Goal: Task Accomplishment & Management: Use online tool/utility

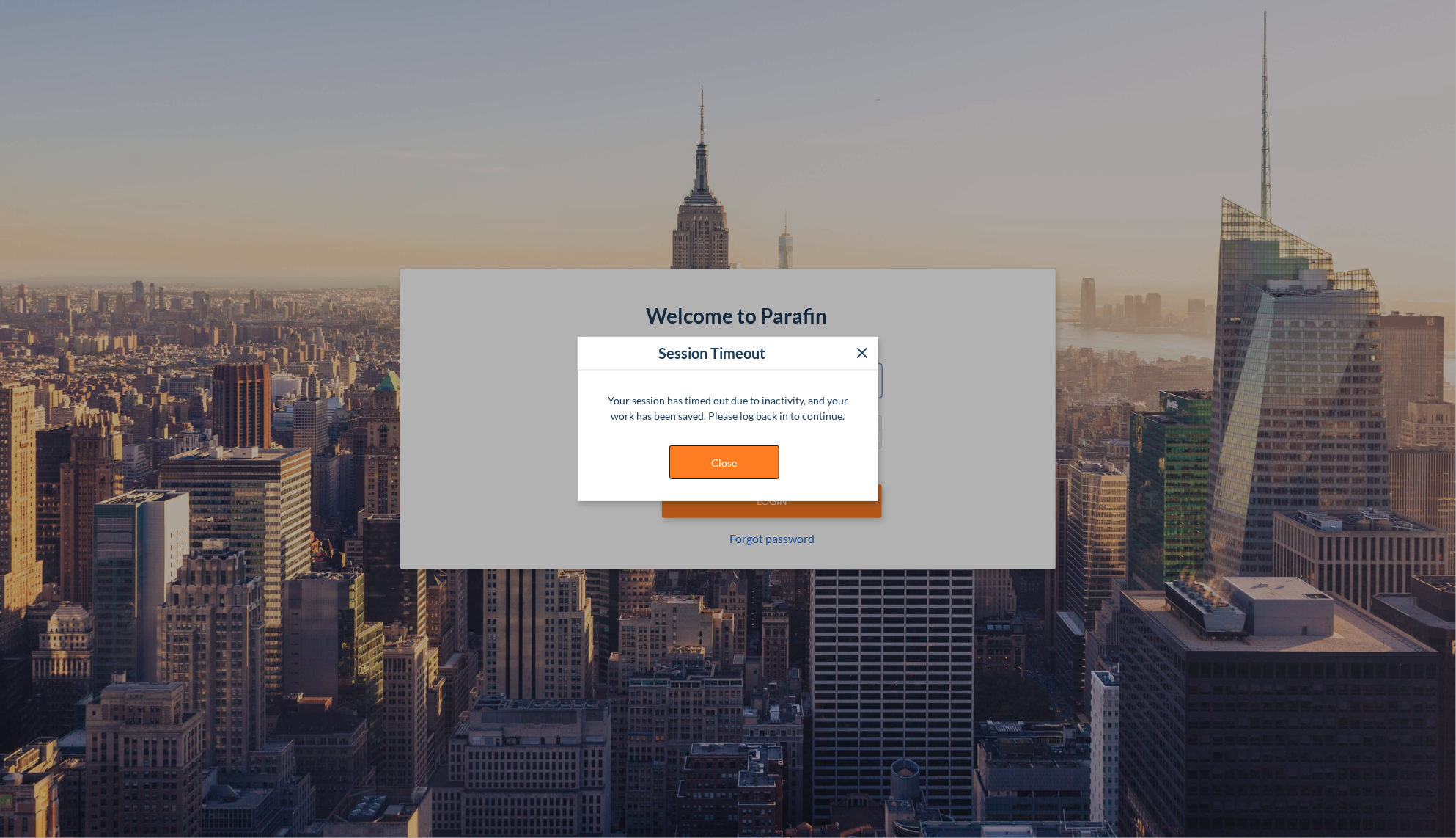
type input "**********"
click at [761, 458] on button "Close" at bounding box center [724, 462] width 110 height 34
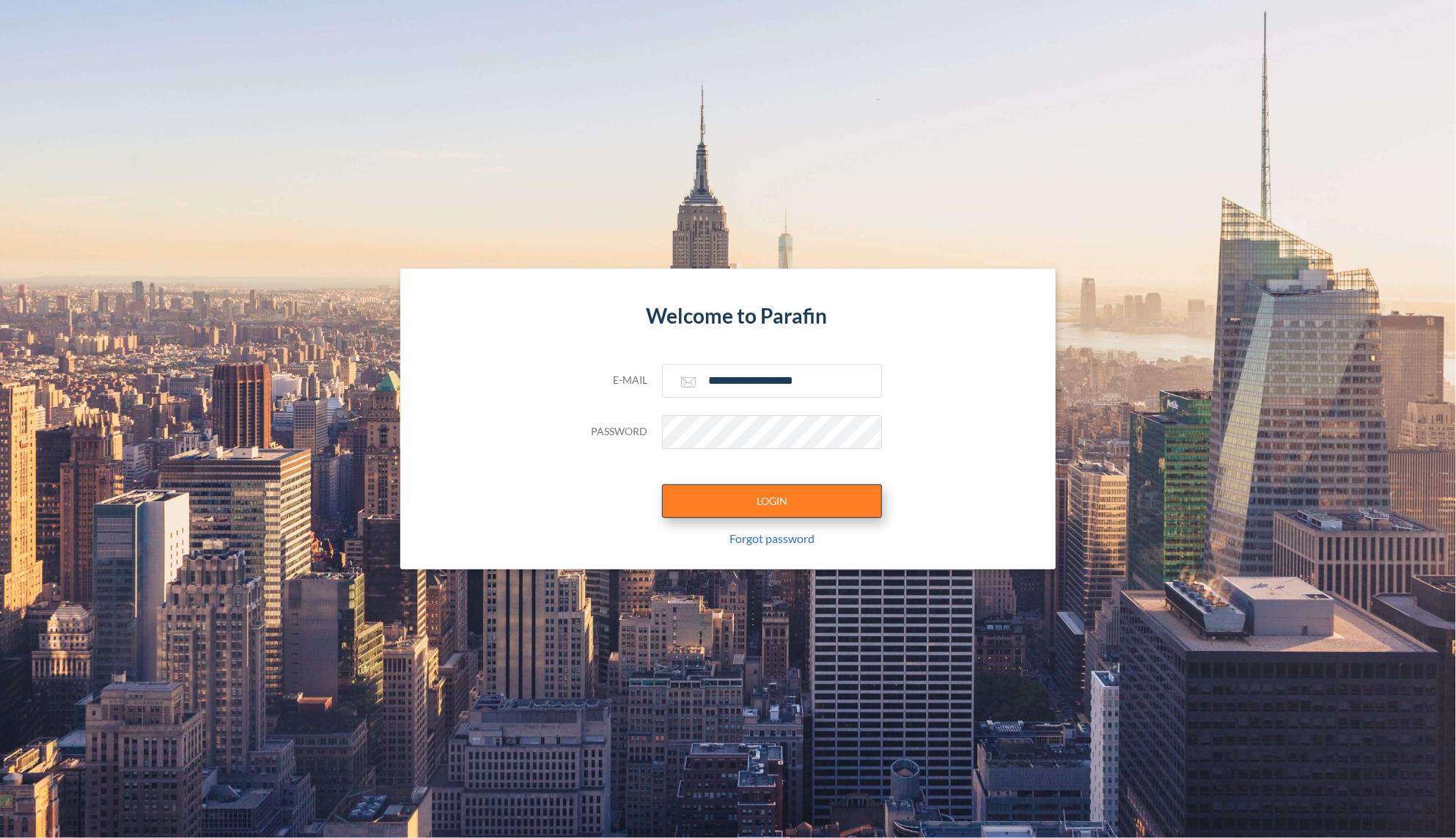
click at [786, 502] on button "LOGIN" at bounding box center [772, 501] width 220 height 34
type input "**********"
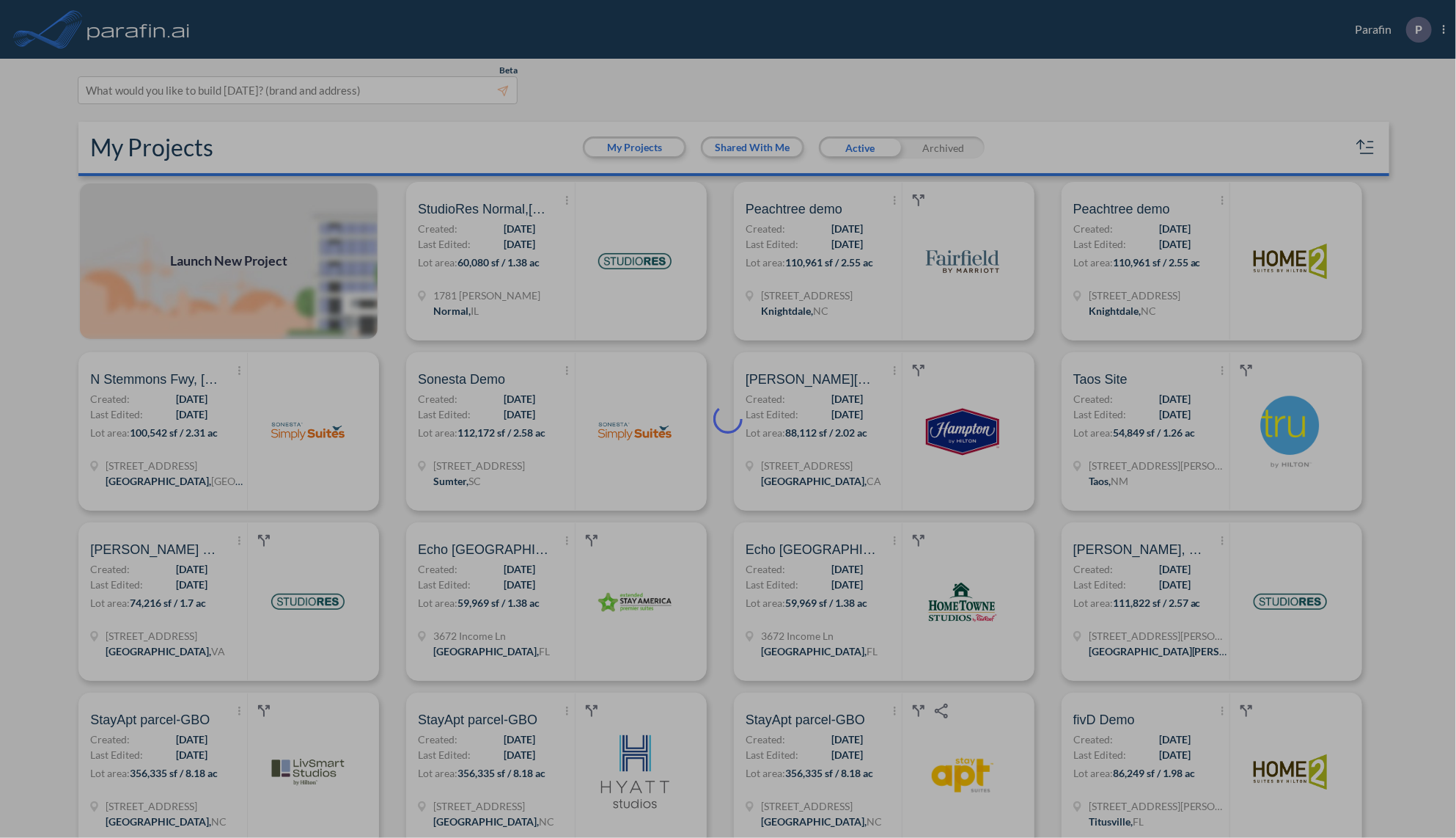
drag, startPoint x: 484, startPoint y: 259, endPoint x: 435, endPoint y: 264, distance: 49.3
click at [478, 260] on div at bounding box center [728, 419] width 1456 height 838
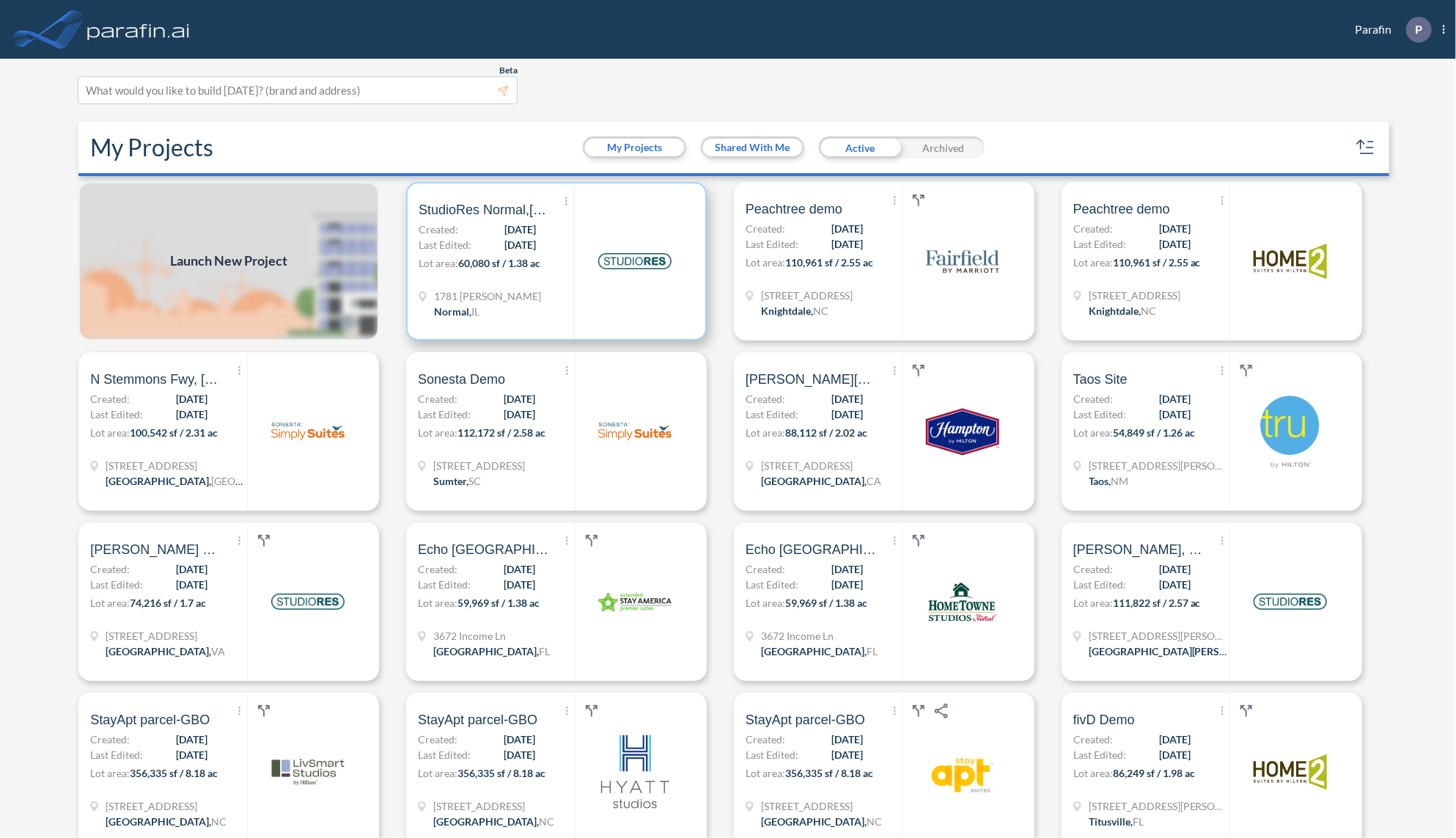
click at [616, 258] on img at bounding box center [635, 261] width 74 height 74
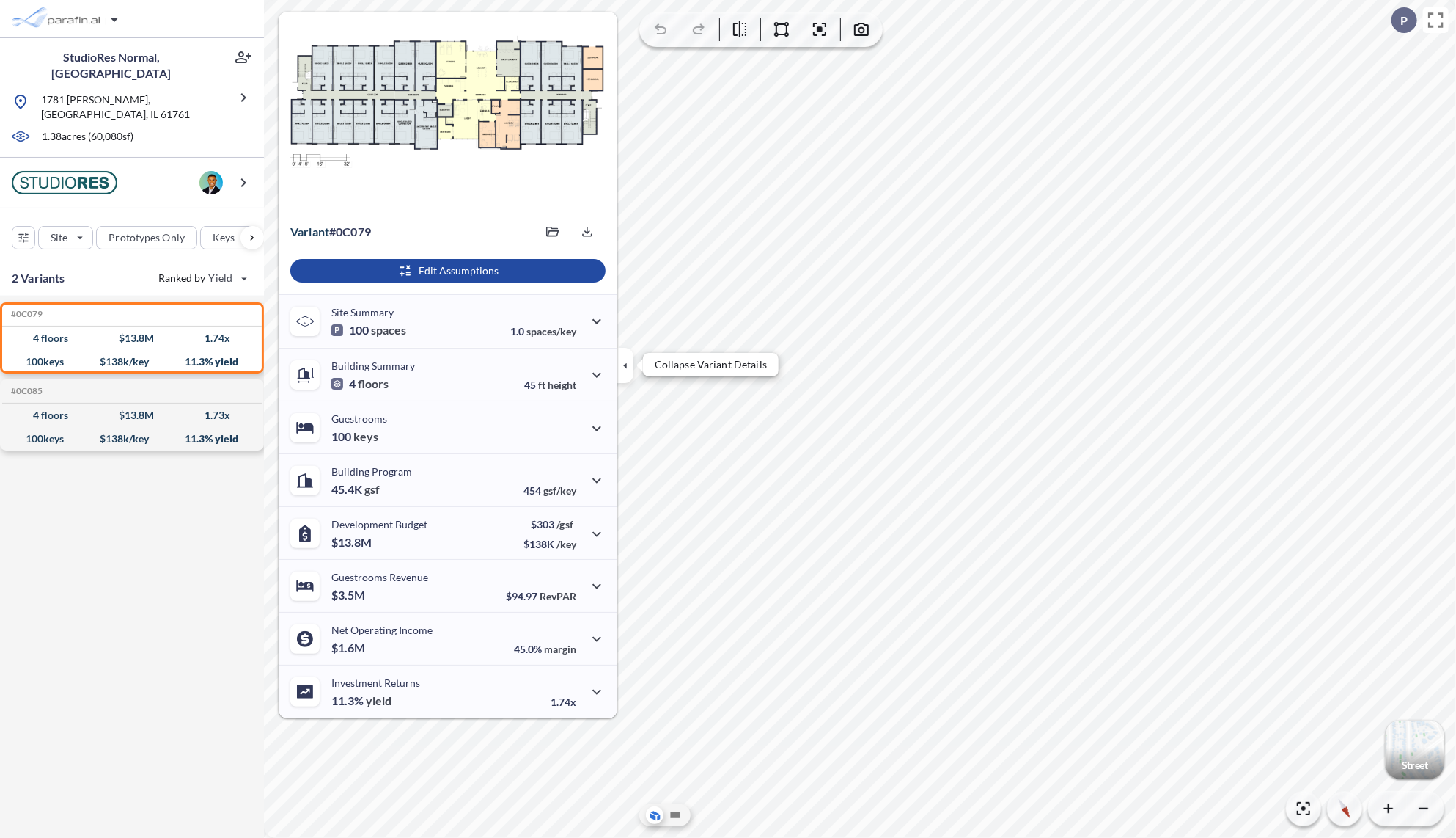
click at [627, 364] on icon "button" at bounding box center [625, 365] width 16 height 16
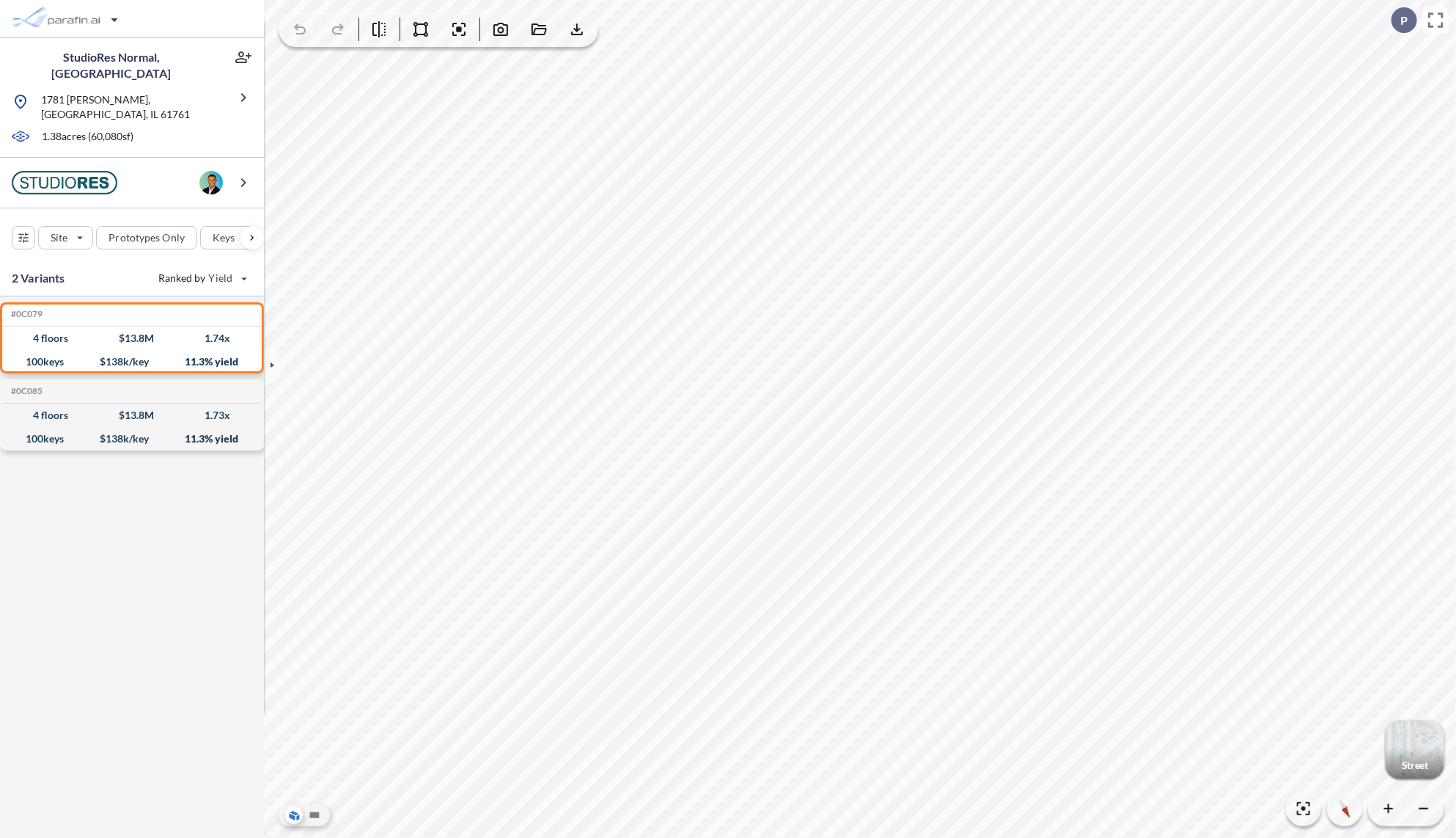
click at [1426, 741] on div "button" at bounding box center [1415, 749] width 59 height 59
click at [314, 822] on icon at bounding box center [315, 815] width 18 height 18
click at [423, 37] on icon "button" at bounding box center [421, 30] width 18 height 18
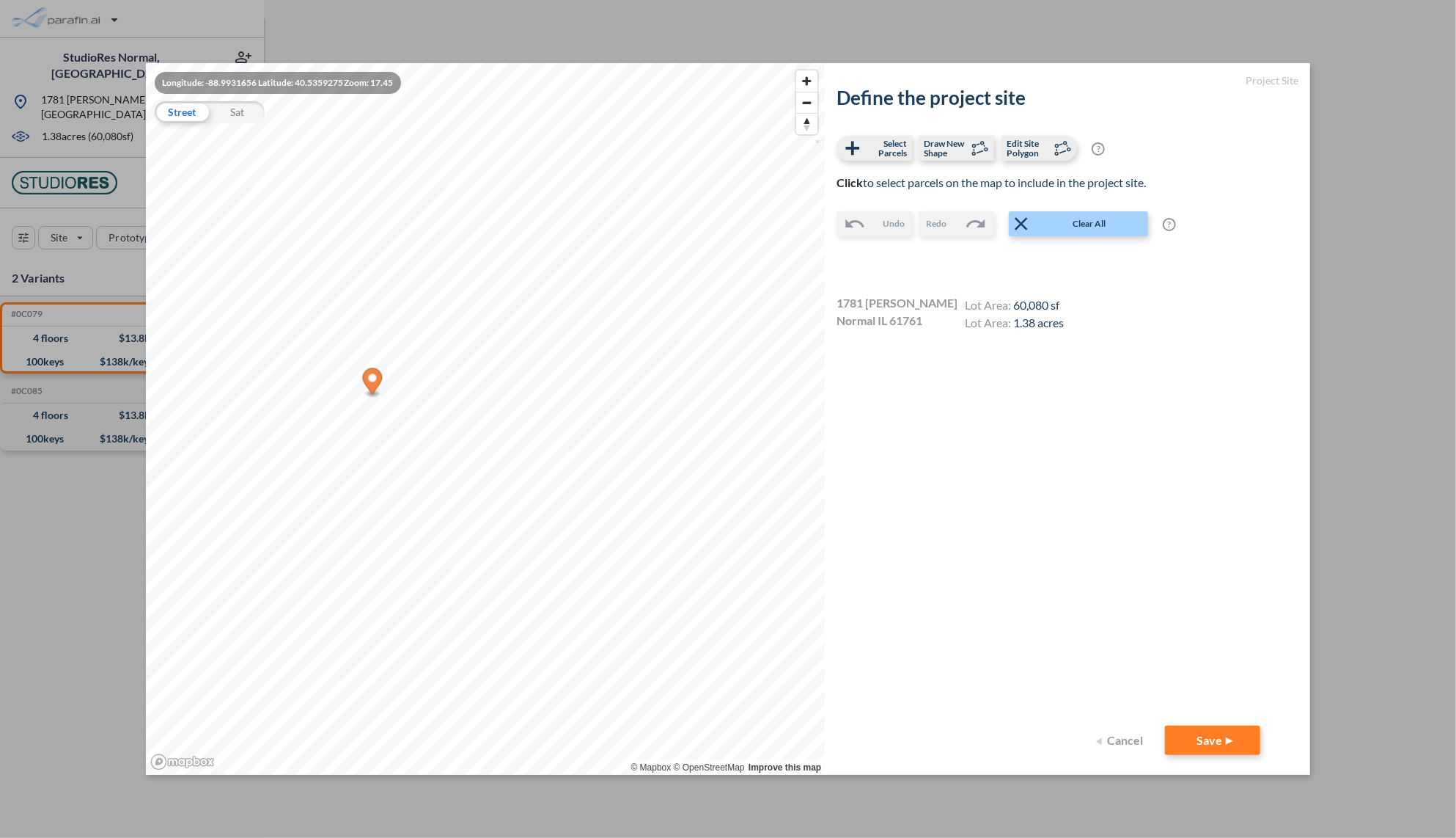
click at [229, 106] on div "Sat" at bounding box center [236, 112] width 55 height 22
click at [177, 114] on div "Street" at bounding box center [182, 112] width 55 height 22
click at [252, 115] on div "Sat" at bounding box center [236, 112] width 55 height 22
click at [1094, 224] on span "Clear All" at bounding box center [1089, 223] width 115 height 15
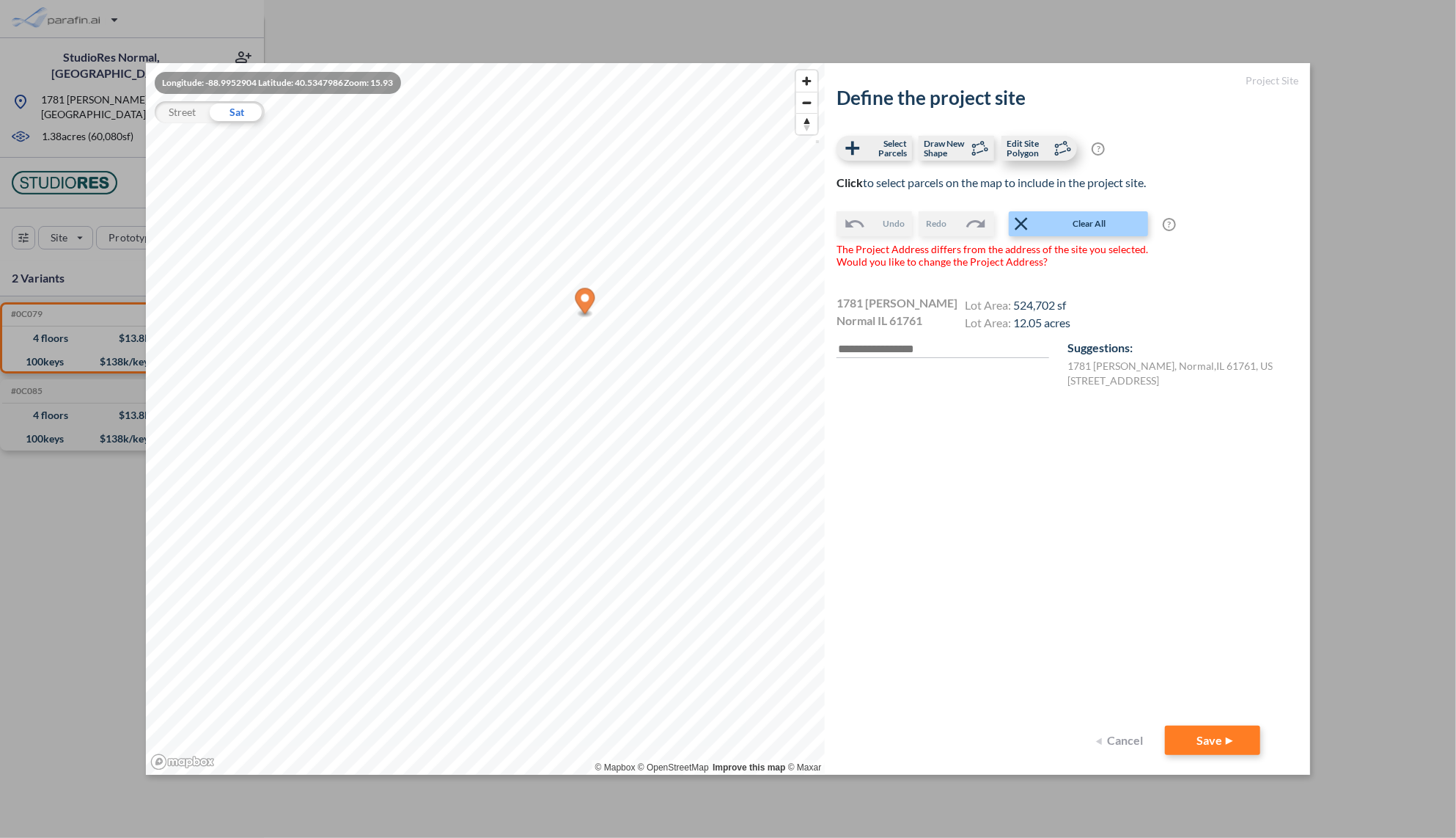
click at [1027, 149] on span "Edit Site Polygon" at bounding box center [1028, 148] width 43 height 19
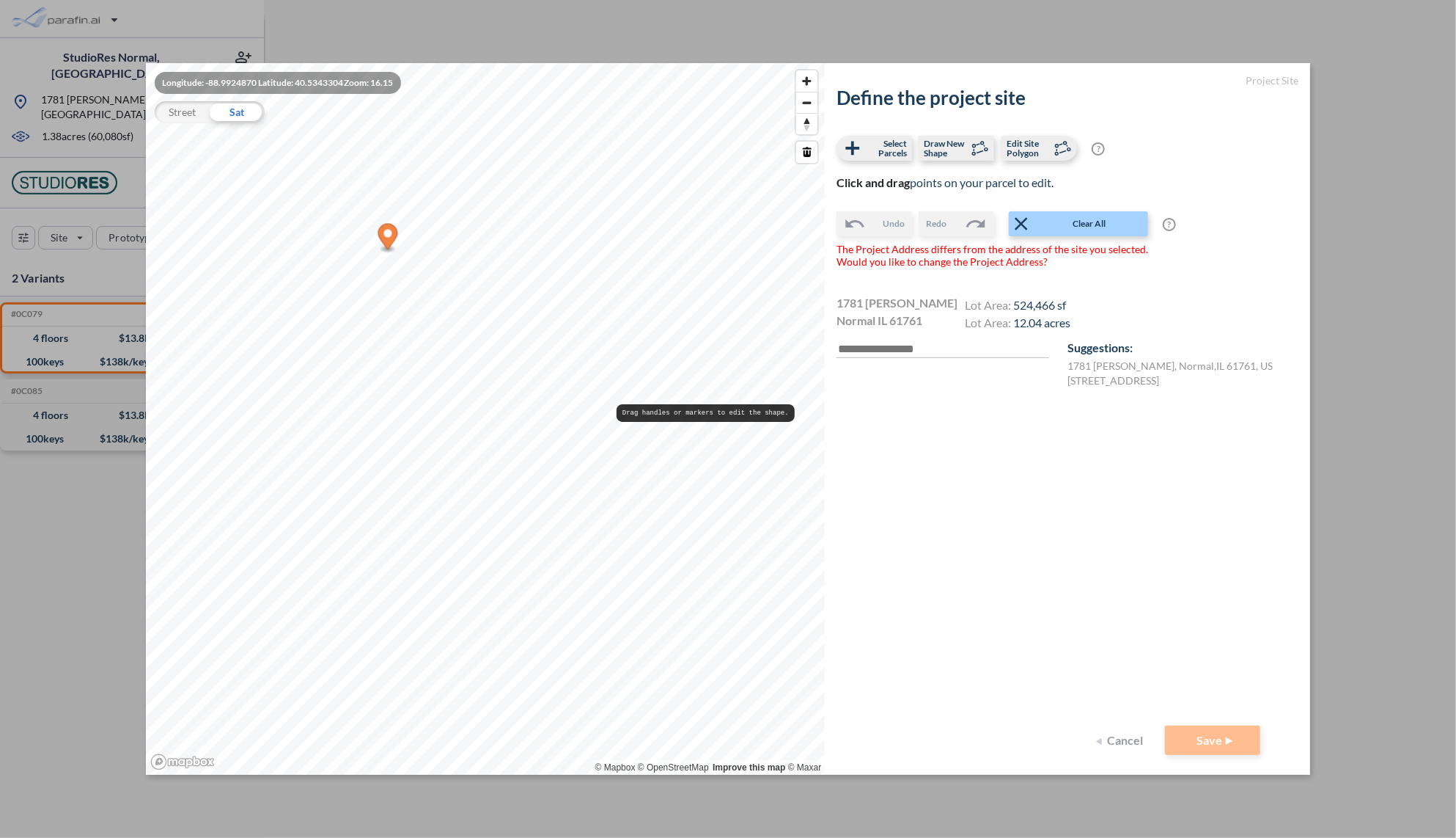
click at [628, 410] on pre "Drag handles or markers to edit the shape." at bounding box center [705, 413] width 179 height 18
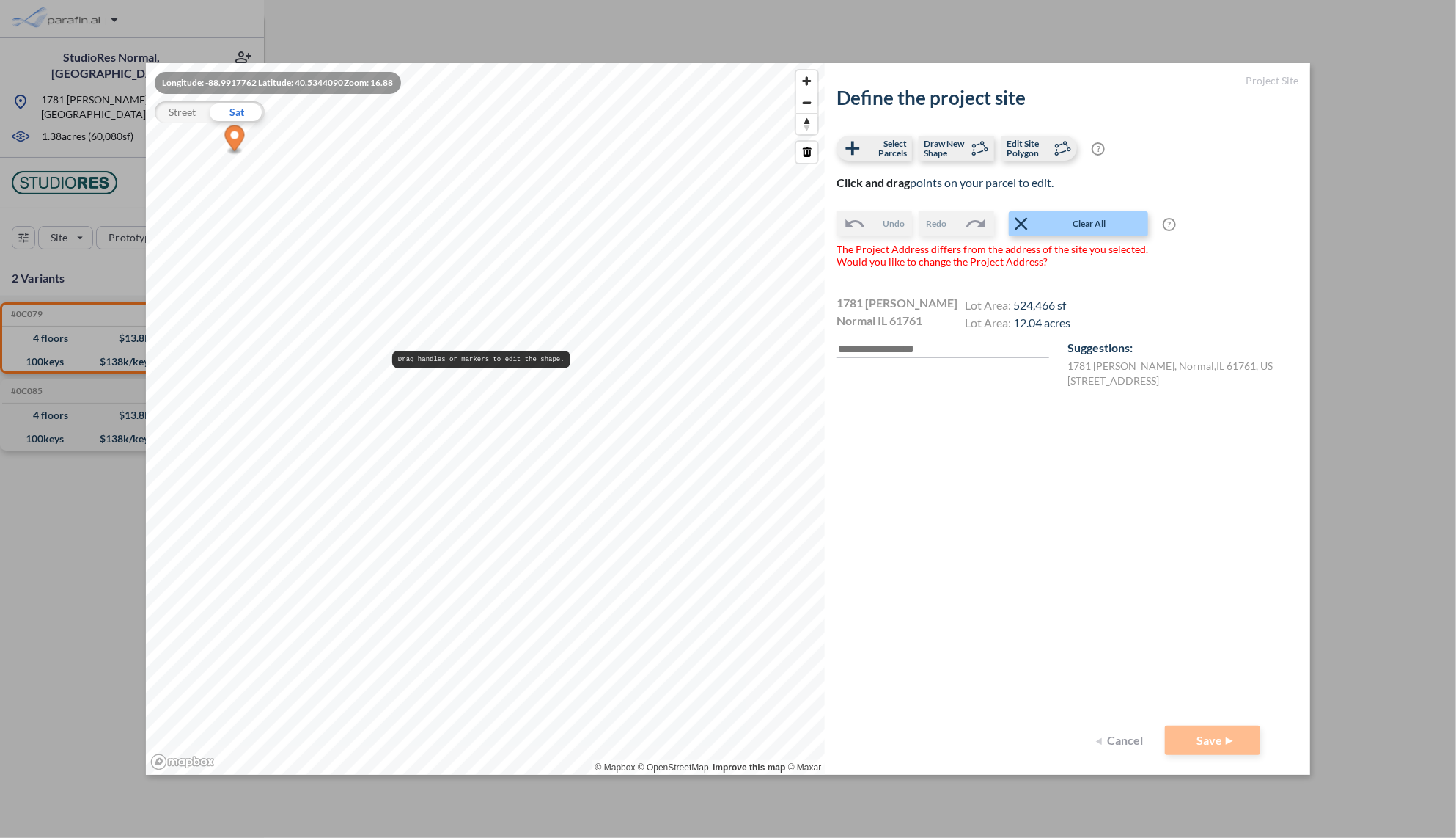
click at [437, 355] on pre "Drag handles or markers to edit the shape." at bounding box center [481, 359] width 179 height 18
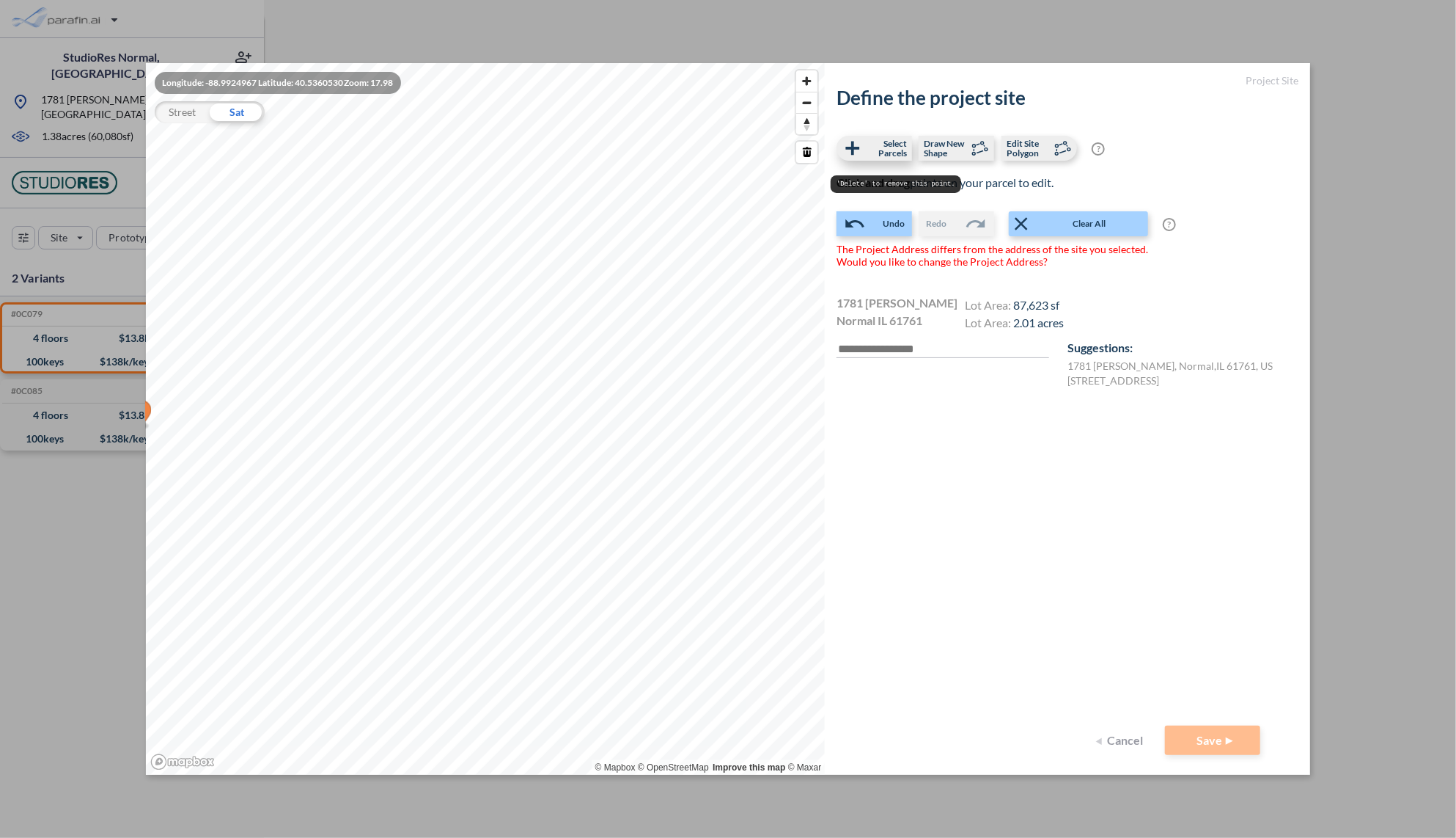
click at [884, 143] on span "Select Parcels" at bounding box center [885, 148] width 43 height 19
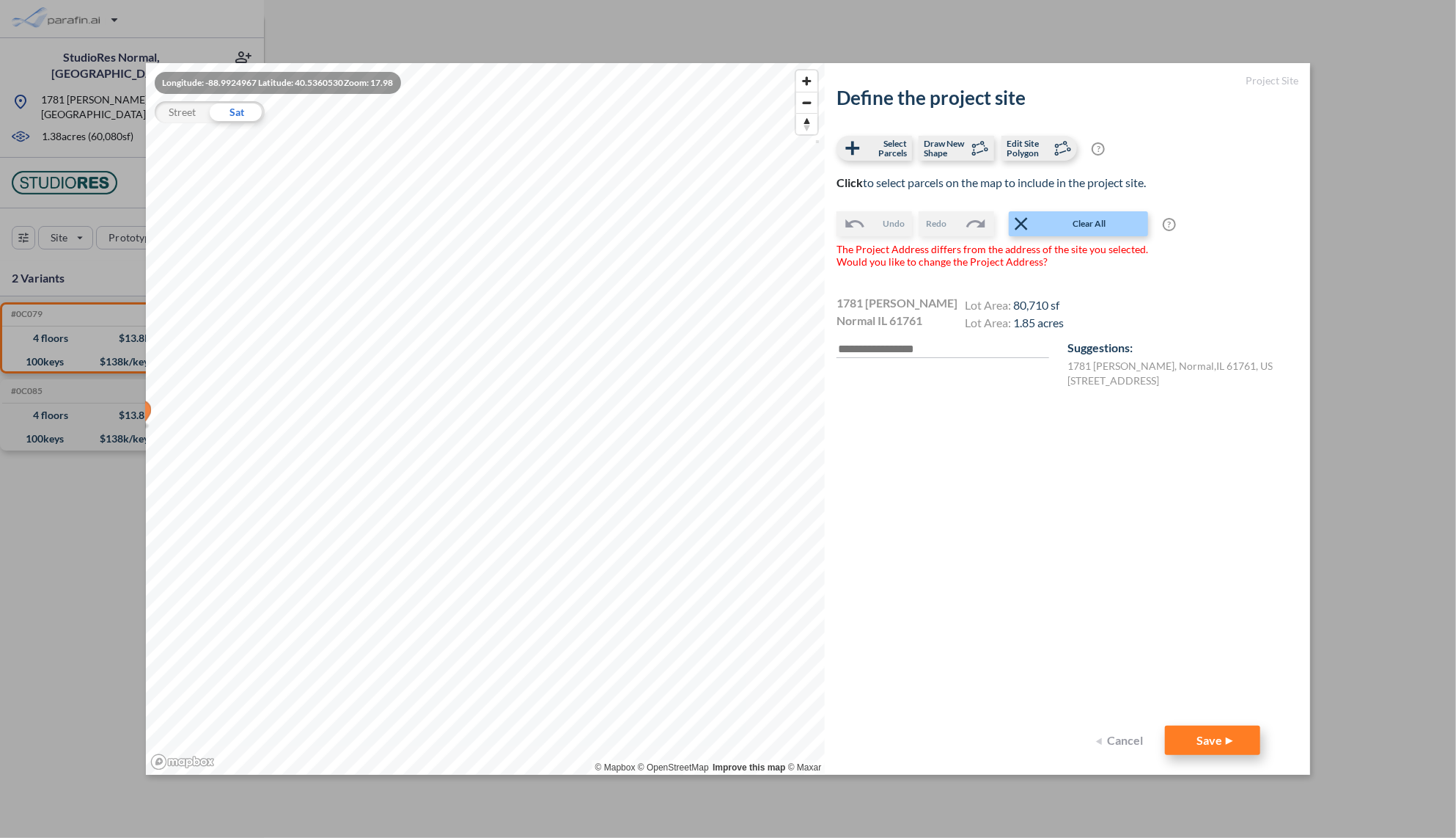
click at [1204, 736] on button "Save" at bounding box center [1213, 739] width 96 height 29
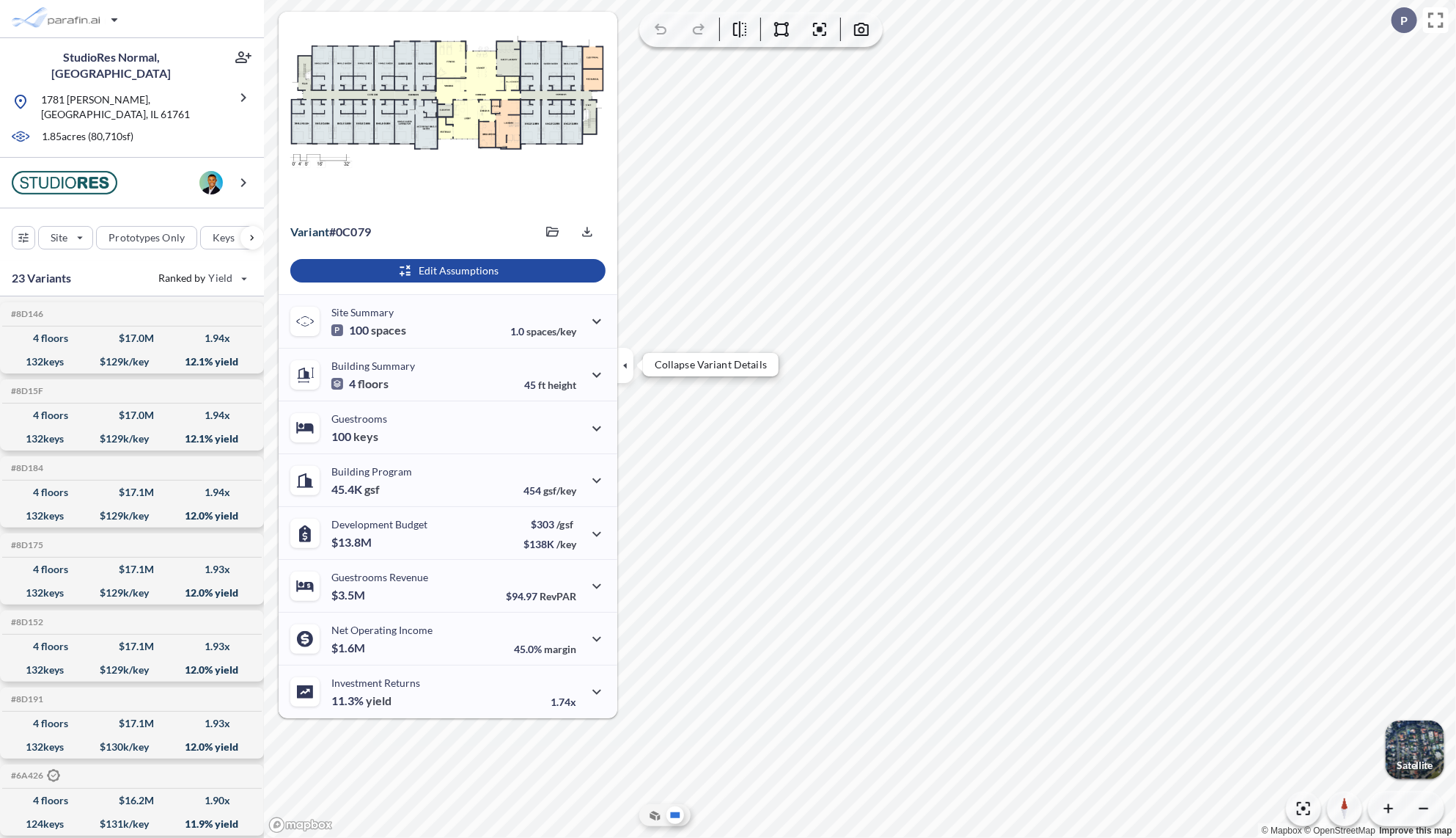
click at [621, 363] on icon "button" at bounding box center [625, 365] width 16 height 16
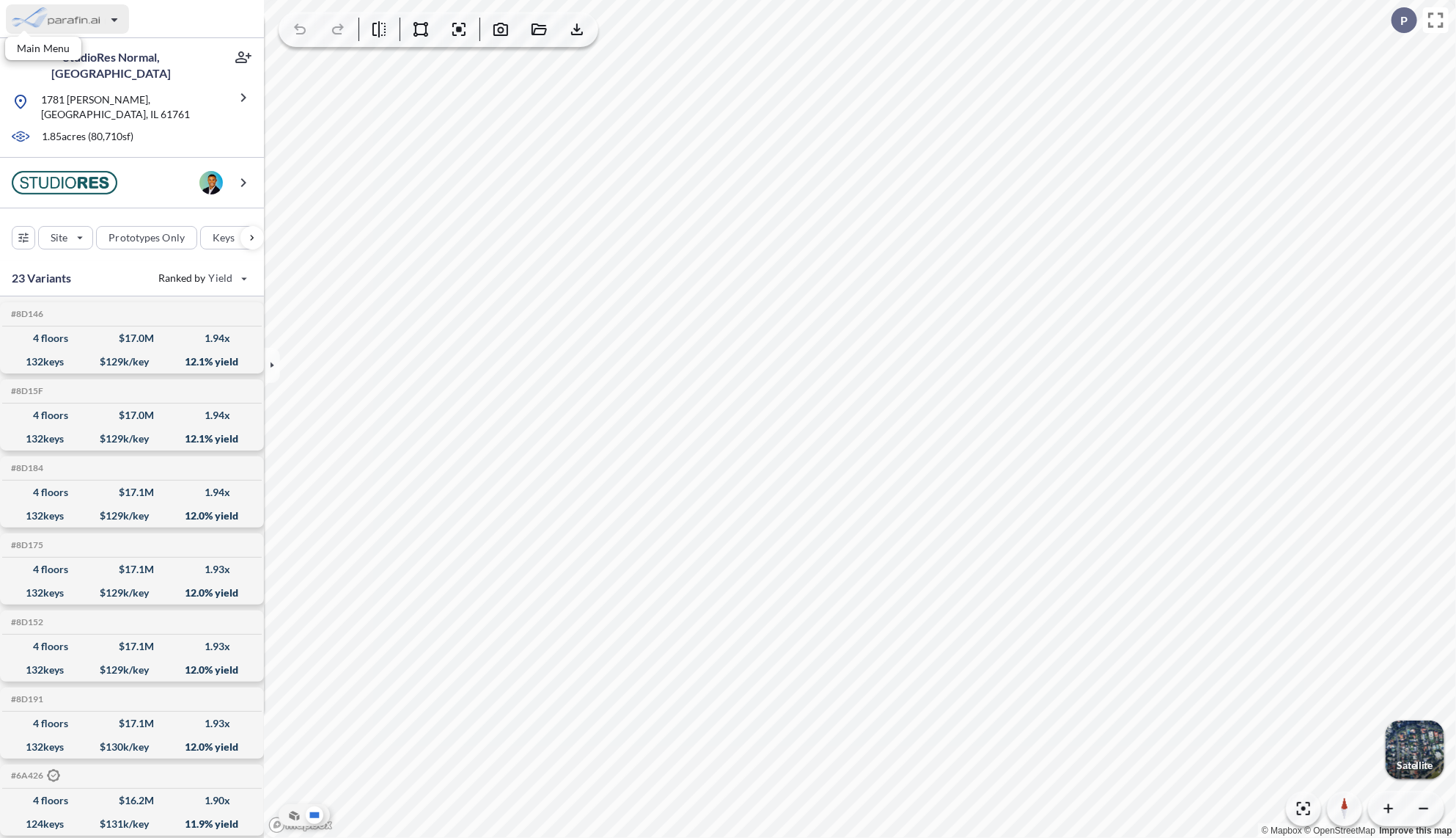
click at [90, 18] on div "button" at bounding box center [68, 18] width 124 height 29
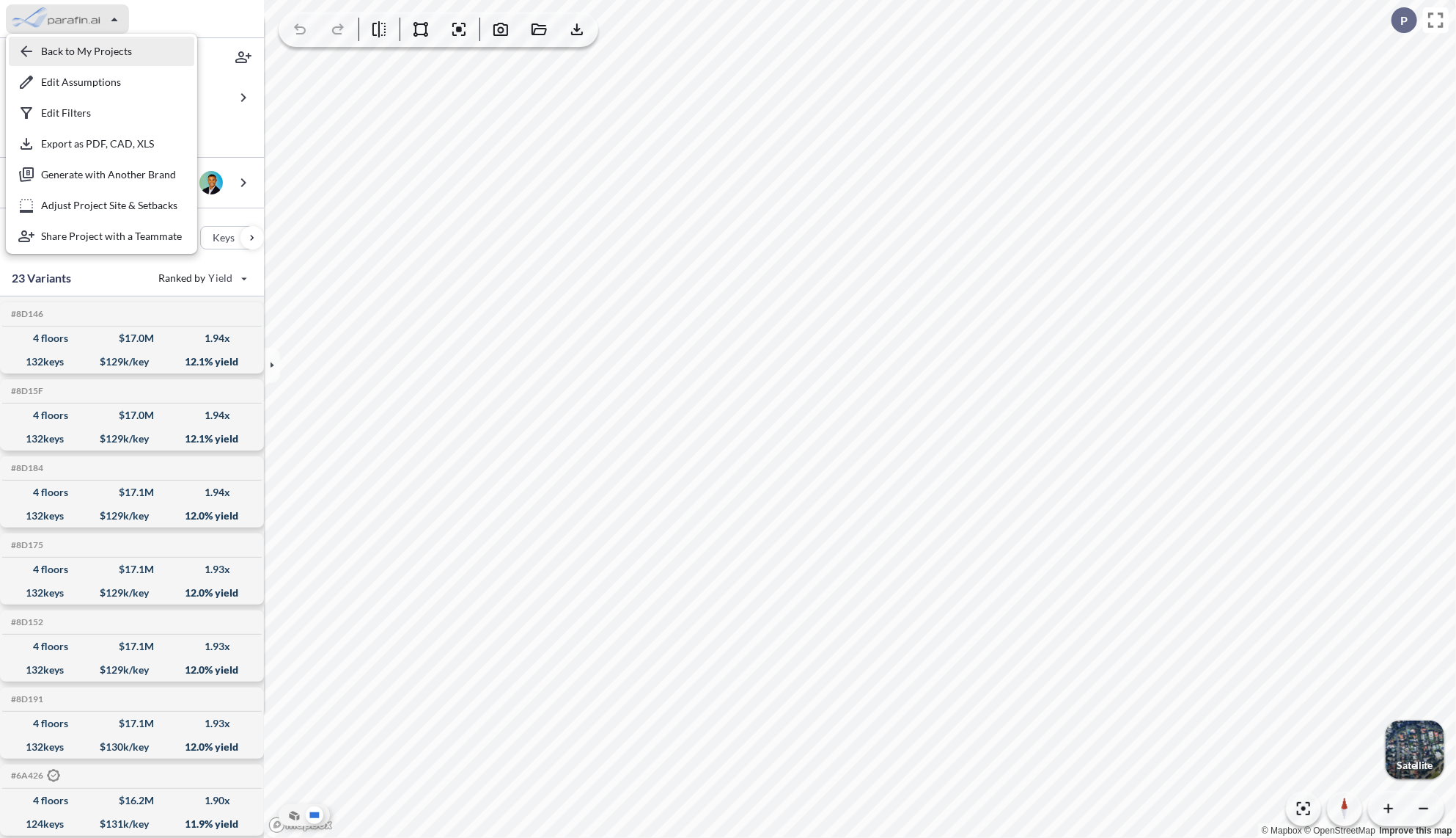
click at [79, 51] on div "button" at bounding box center [102, 51] width 185 height 29
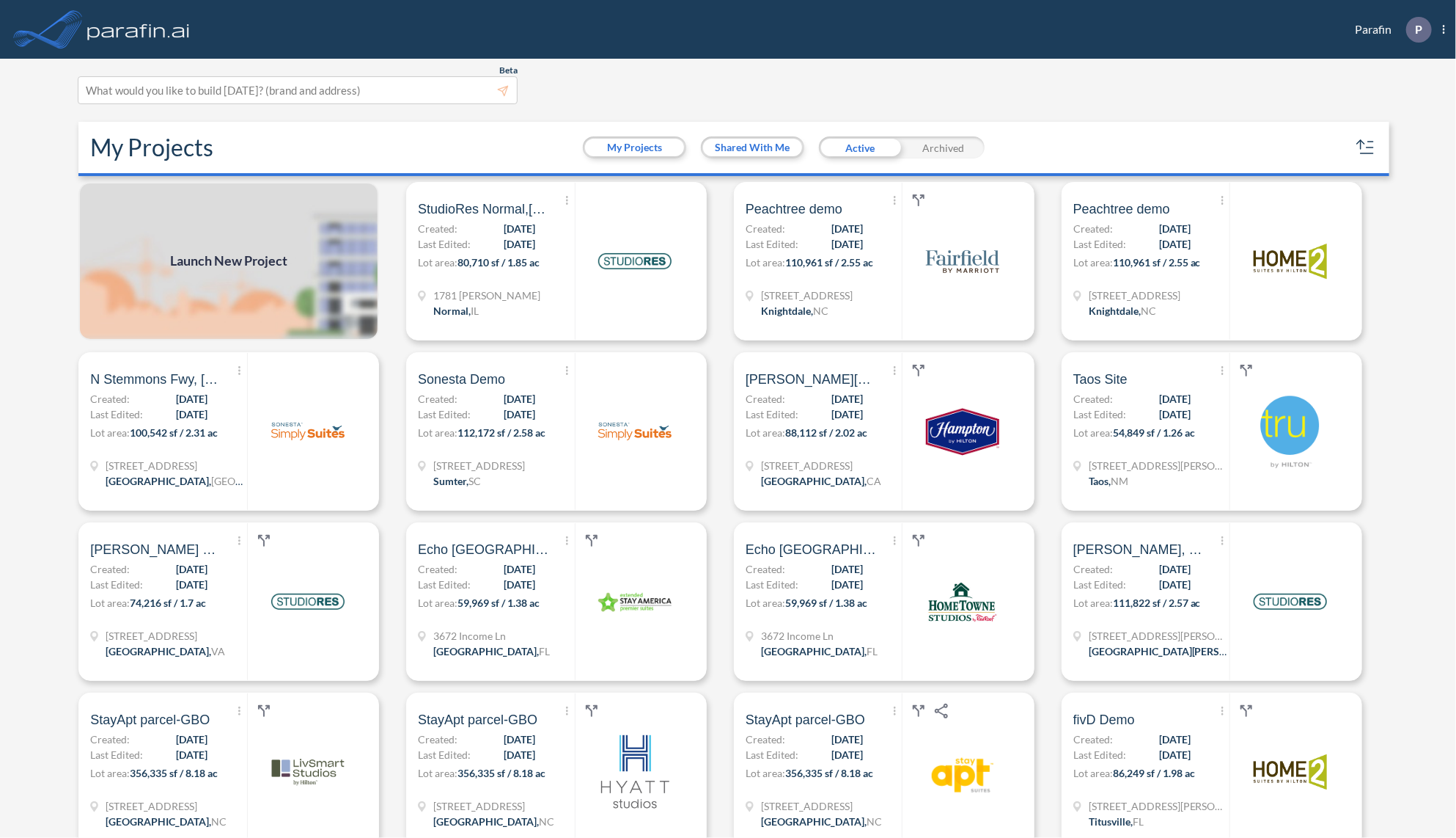
click at [249, 262] on span "Launch New Project" at bounding box center [229, 261] width 118 height 20
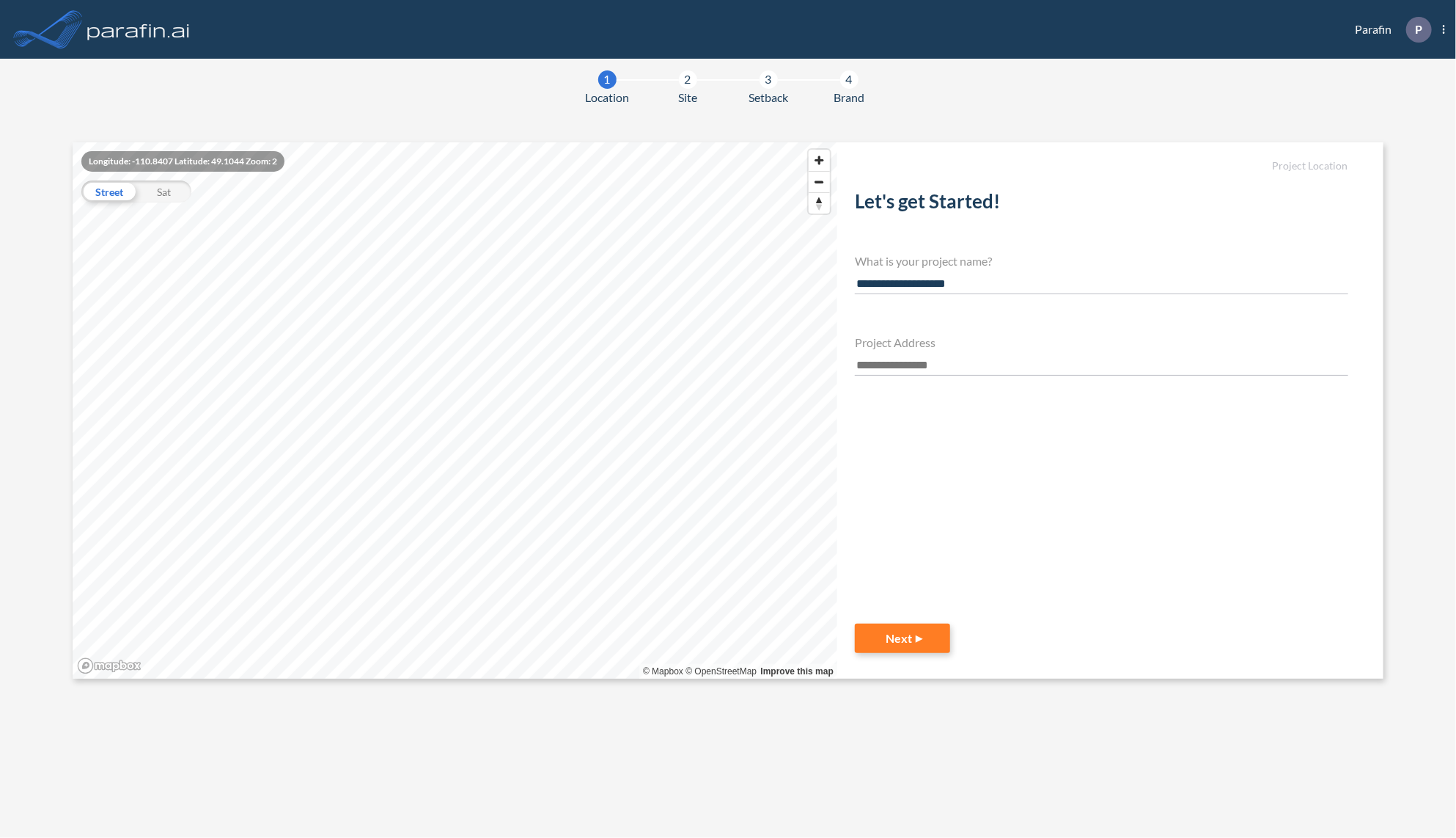
type input "**********"
click at [980, 385] on span "Normal, IL" at bounding box center [1037, 387] width 115 height 9
type input "**********"
click at [931, 641] on button "Next" at bounding box center [903, 637] width 96 height 29
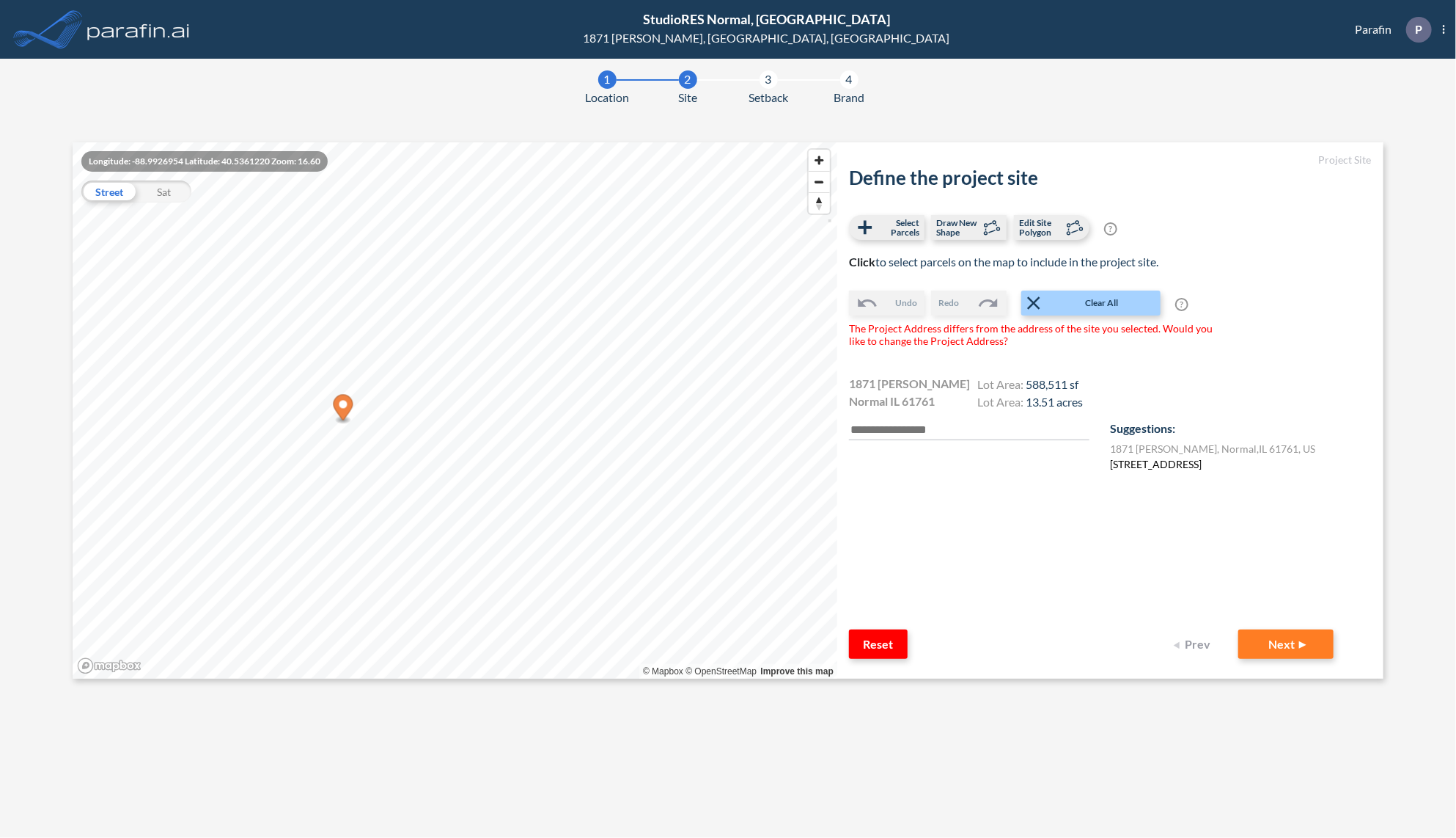
click at [1174, 469] on label "240 Crossing Dr, Normal, IL 61761, USA" at bounding box center [1156, 463] width 92 height 15
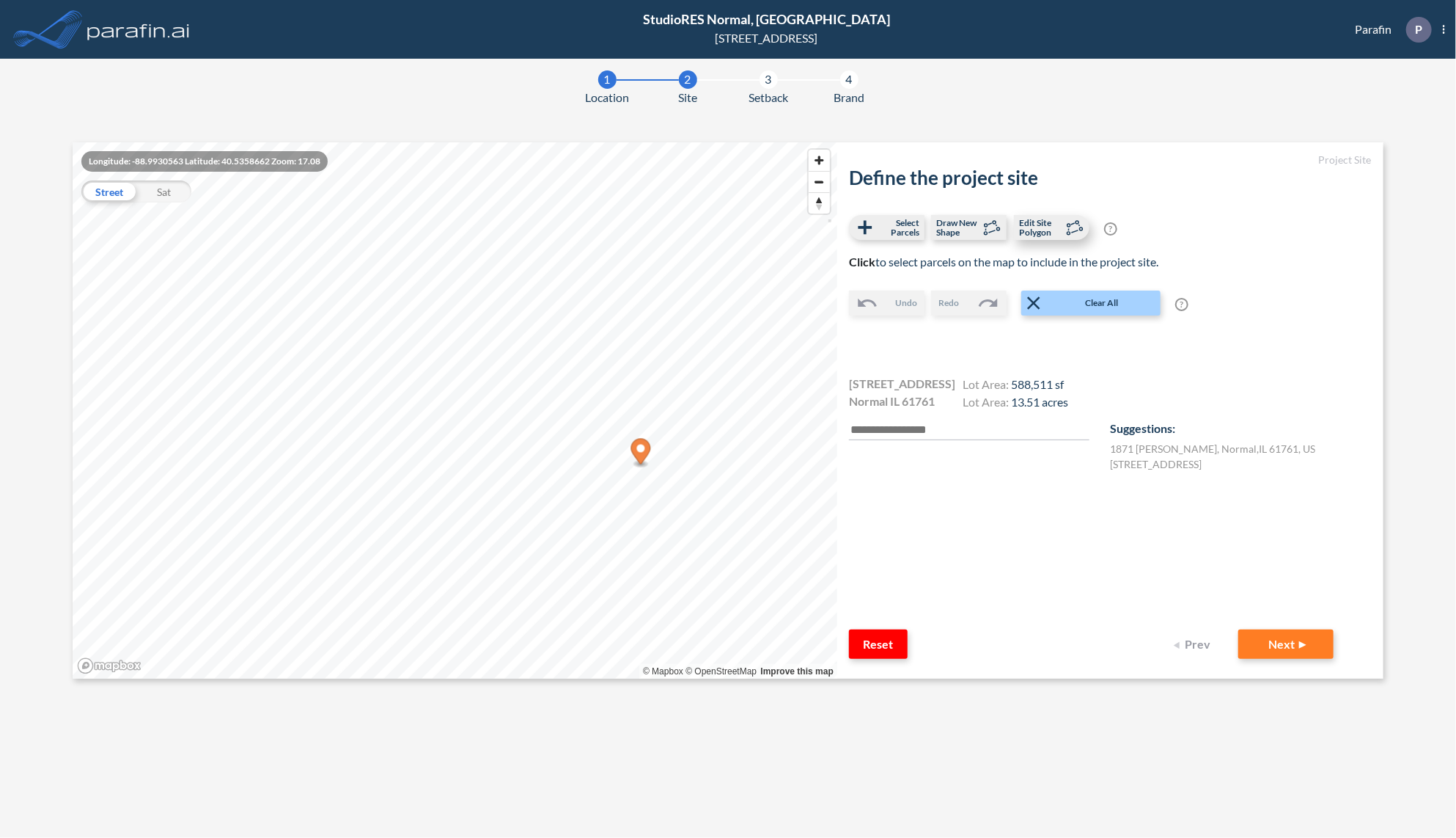
click at [1043, 232] on span "Edit Site Polygon" at bounding box center [1040, 226] width 43 height 19
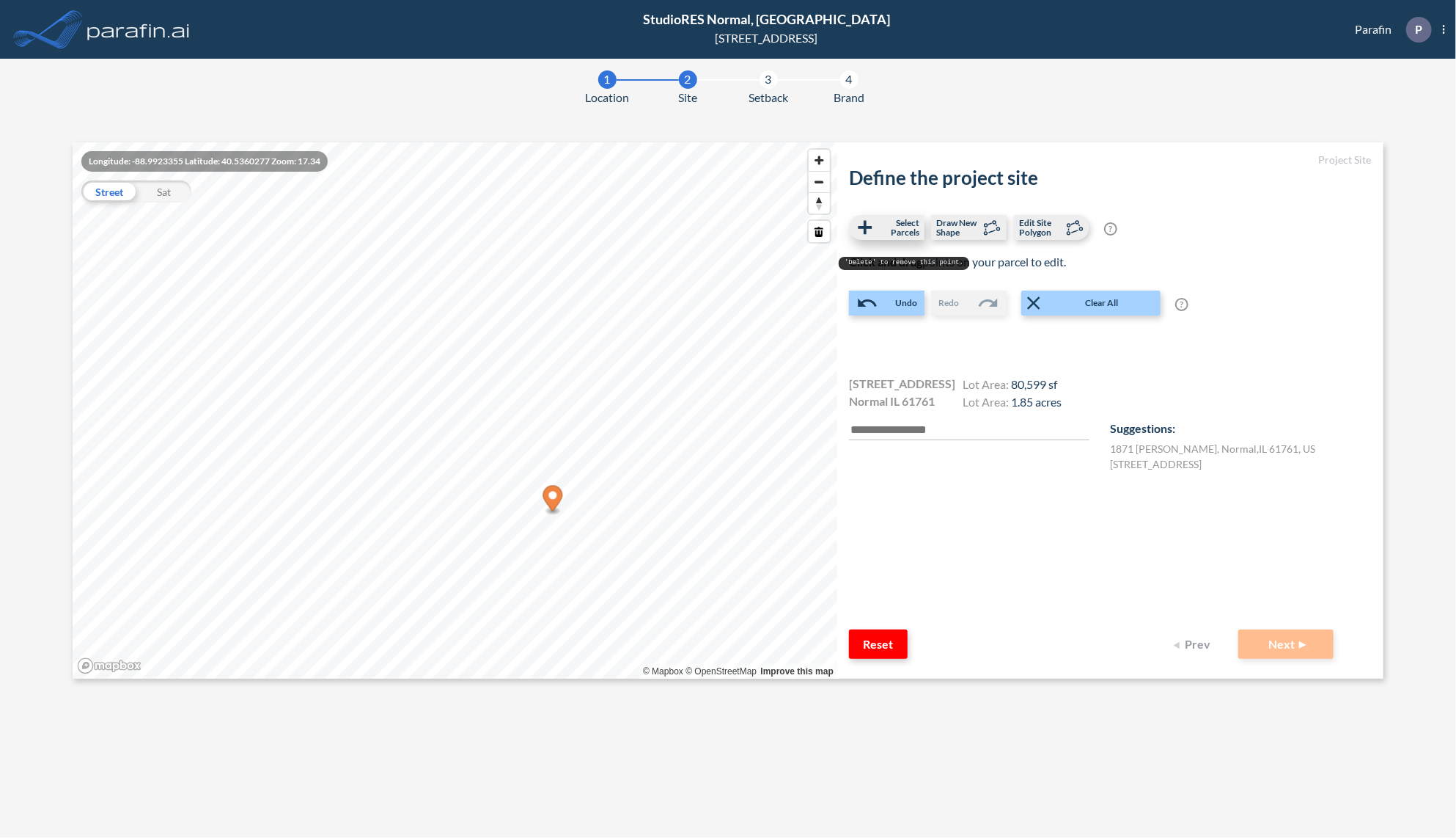
click at [913, 225] on span "Select Parcels" at bounding box center [898, 226] width 43 height 19
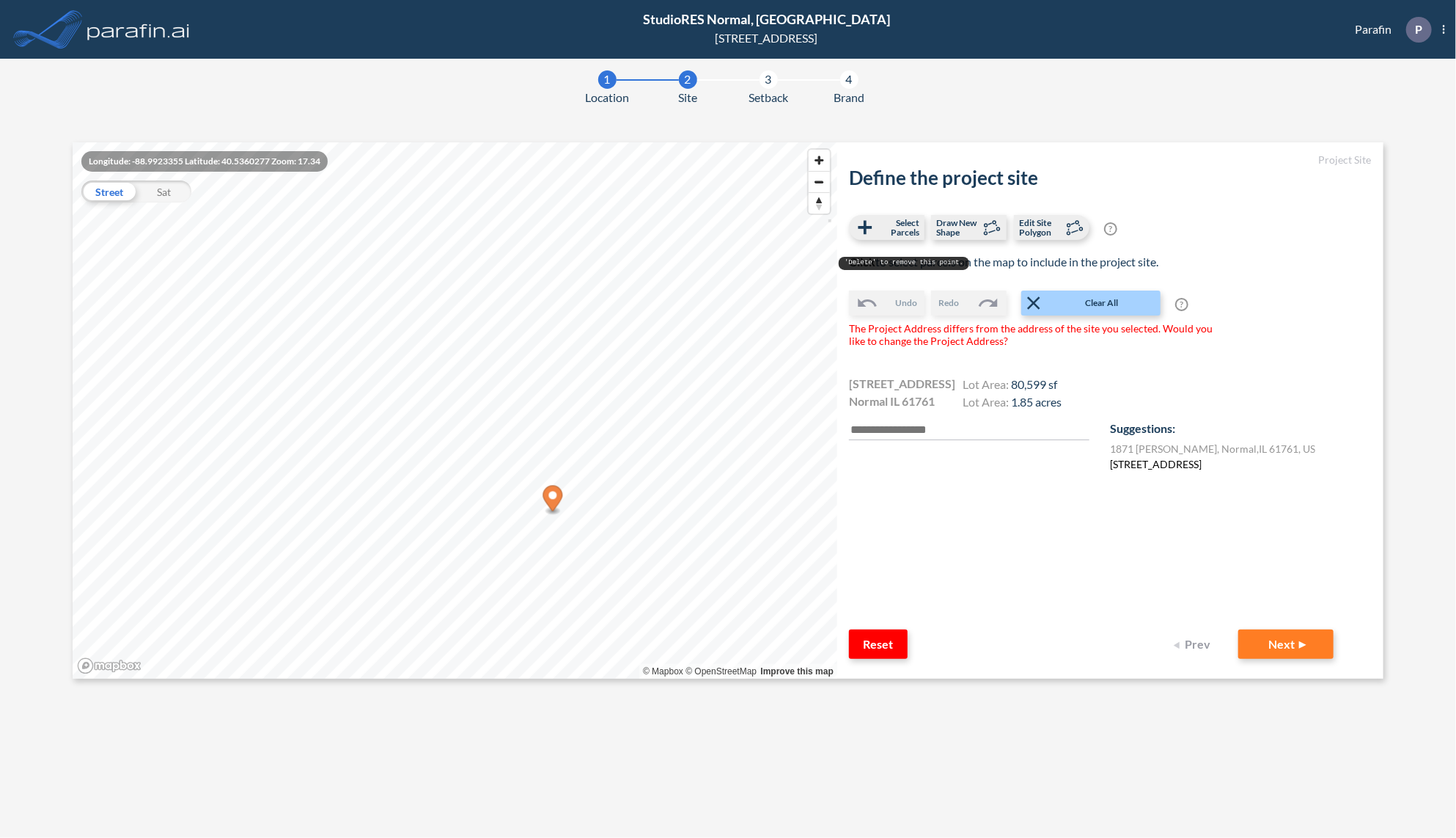
click at [1137, 466] on label "[STREET_ADDRESS]" at bounding box center [1156, 463] width 92 height 15
click at [1141, 446] on label "1871 Bradford Ln , Normal , IL 61761 , US" at bounding box center [1213, 448] width 205 height 15
click at [1143, 464] on label "[STREET_ADDRESS]" at bounding box center [1156, 463] width 92 height 15
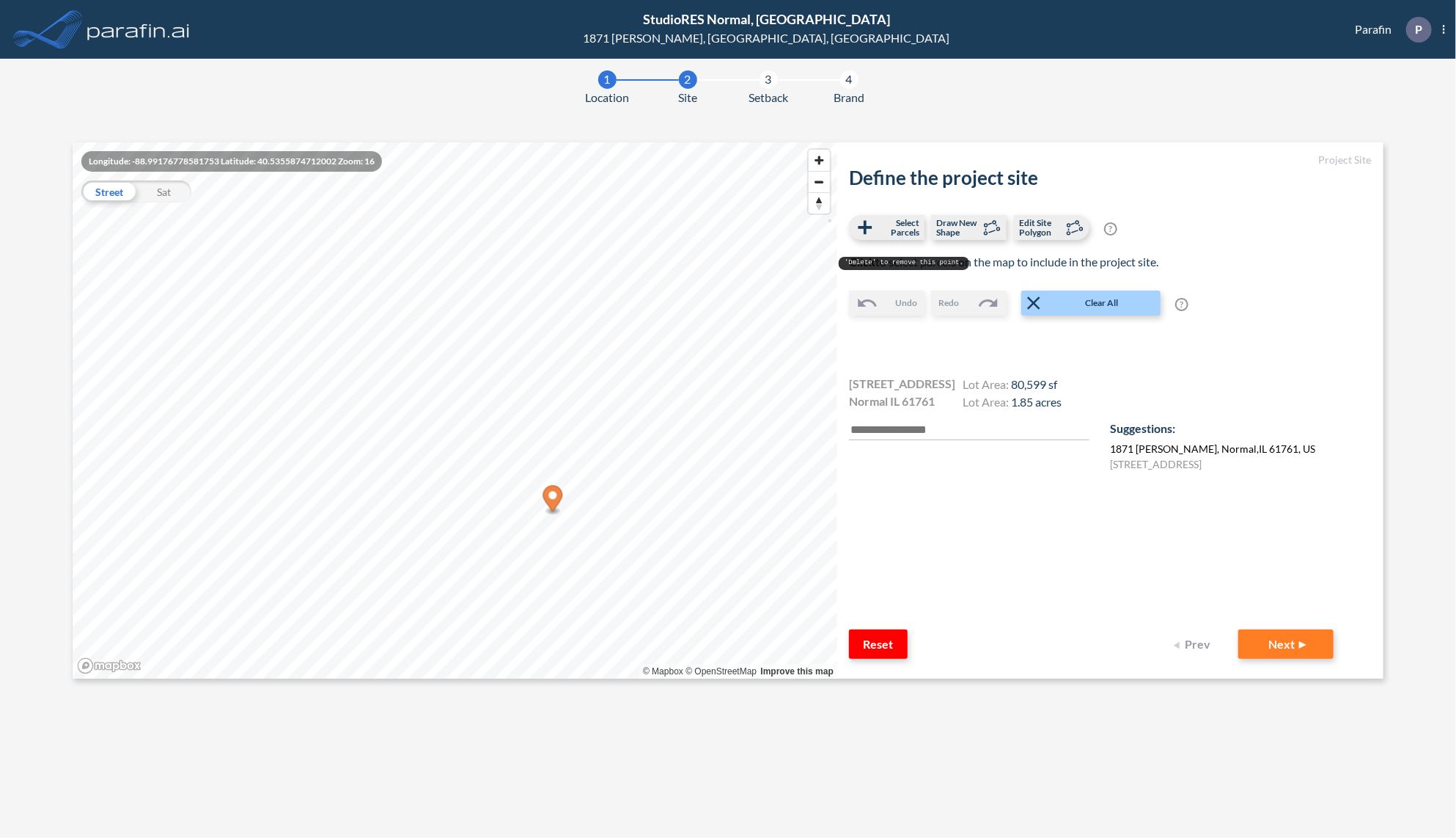
click at [1202, 450] on label "1871 Bradford Ln , Normal , IL 61761 , US" at bounding box center [1213, 448] width 205 height 15
click at [1287, 641] on button "Next" at bounding box center [1286, 643] width 96 height 29
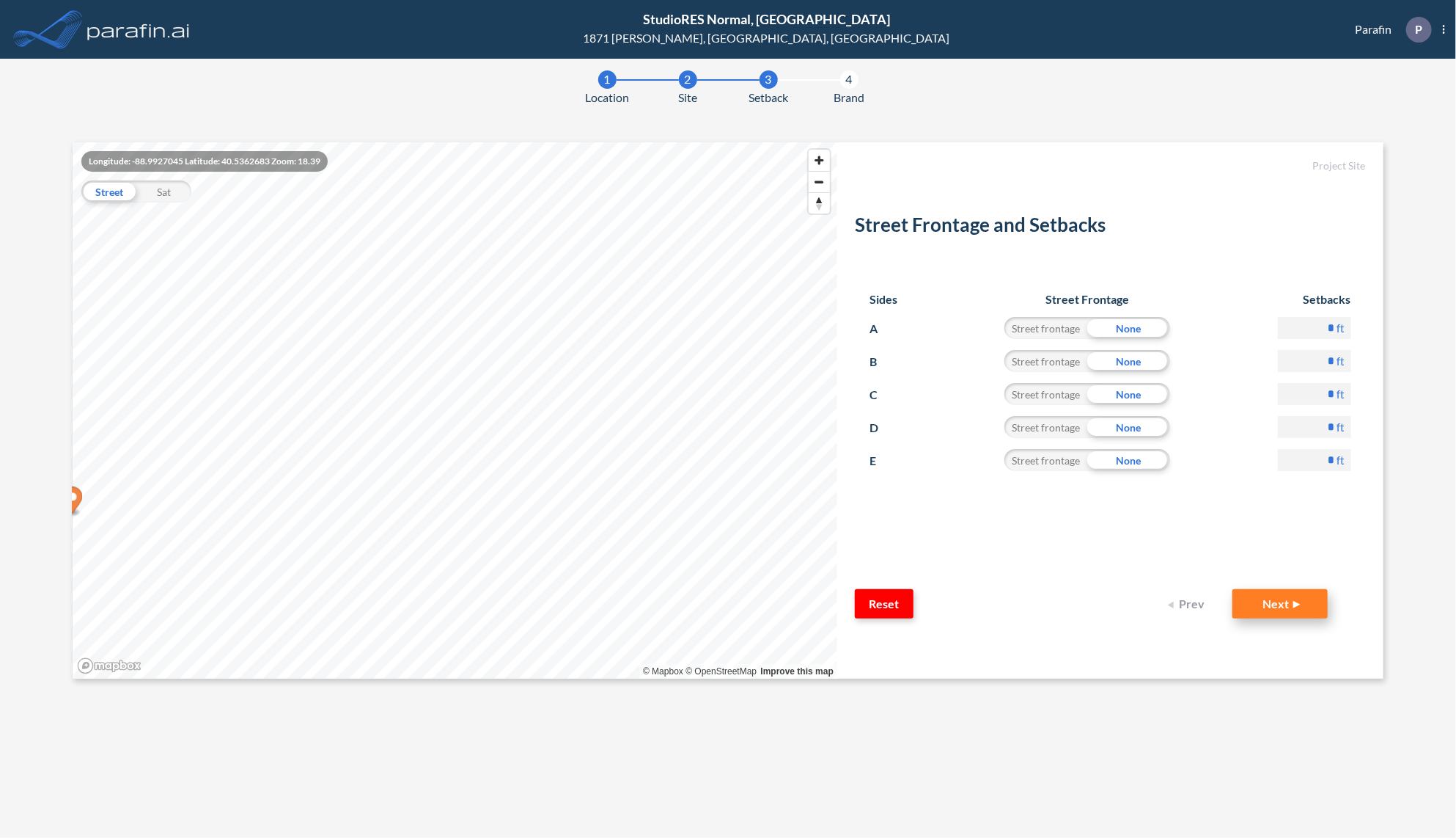
click at [1289, 618] on button "Next" at bounding box center [1280, 603] width 96 height 29
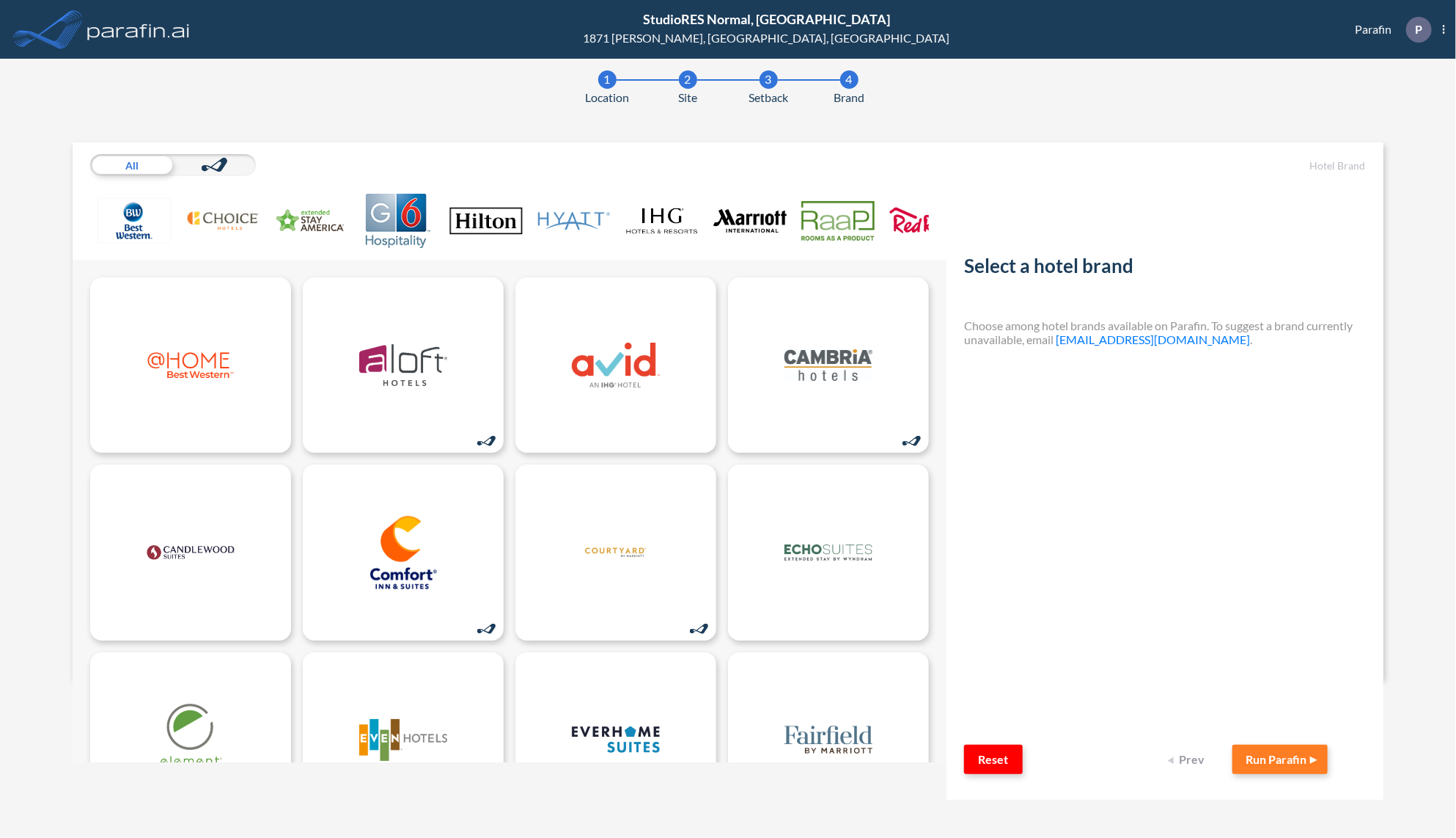
click at [754, 223] on img at bounding box center [750, 220] width 74 height 54
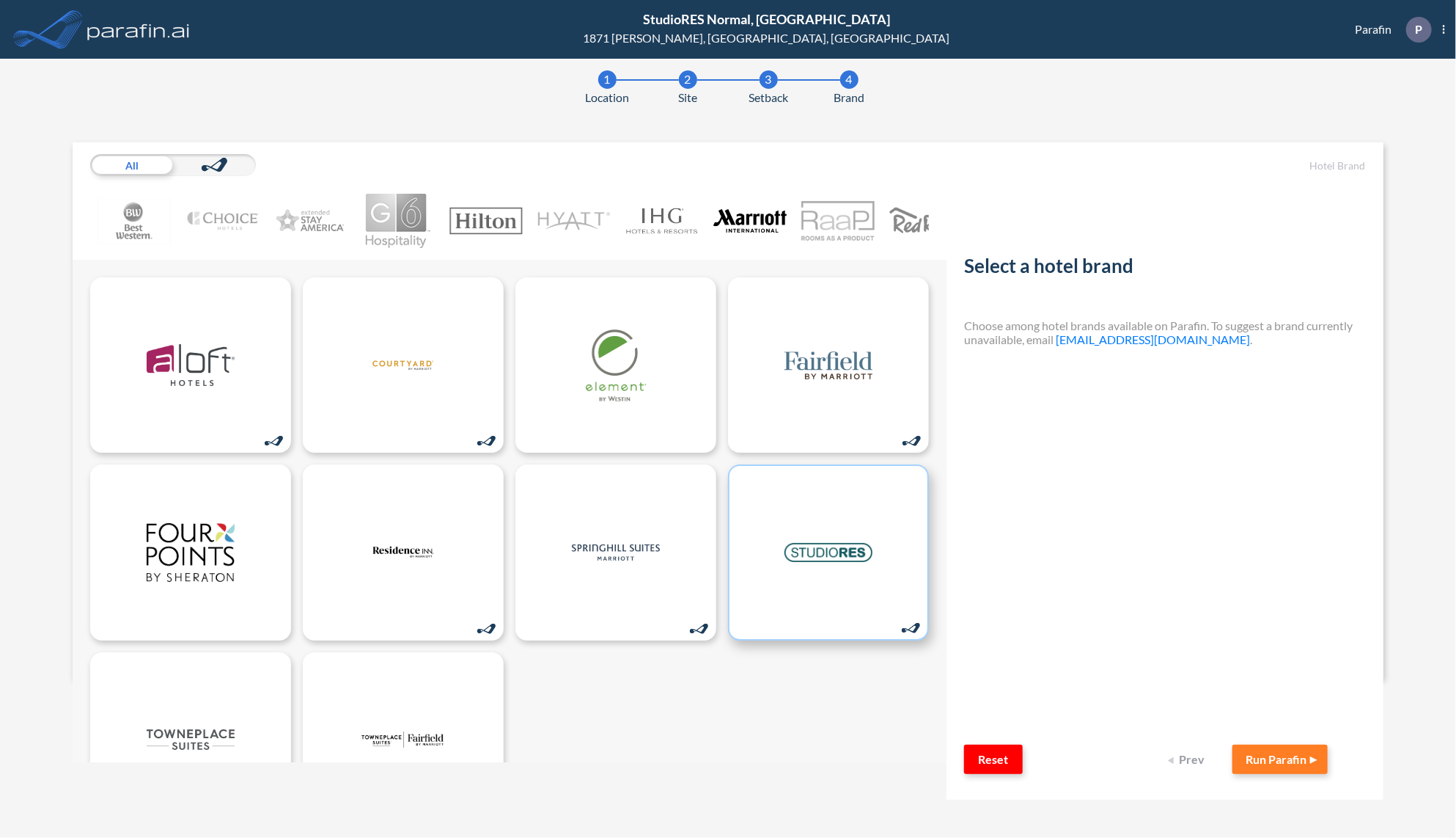
click at [818, 559] on img at bounding box center [829, 553] width 88 height 74
click at [1313, 761] on button "Run Parafin" at bounding box center [1280, 758] width 96 height 29
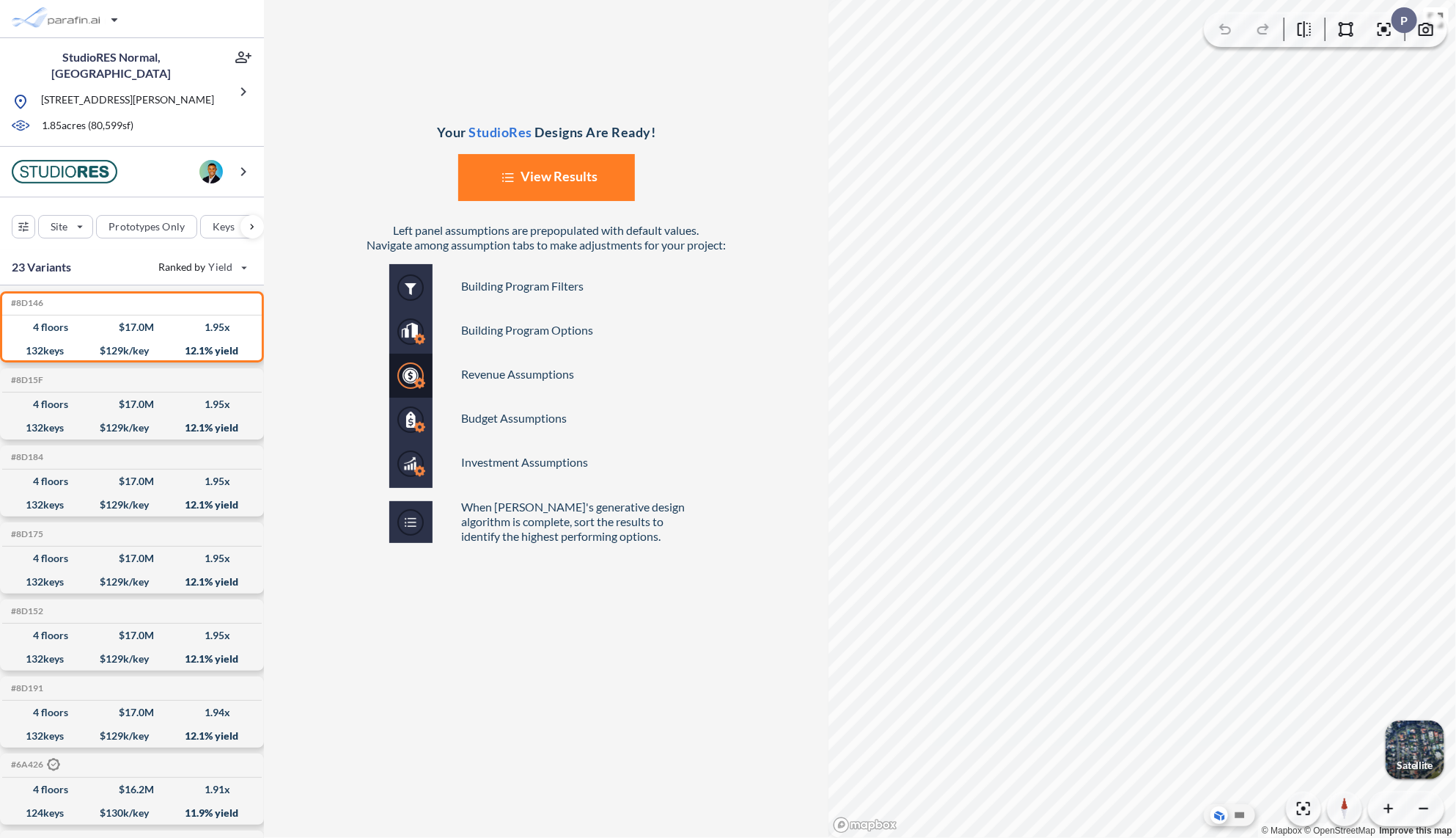
click at [543, 168] on button "List Created with Sketch. View Results" at bounding box center [546, 177] width 177 height 47
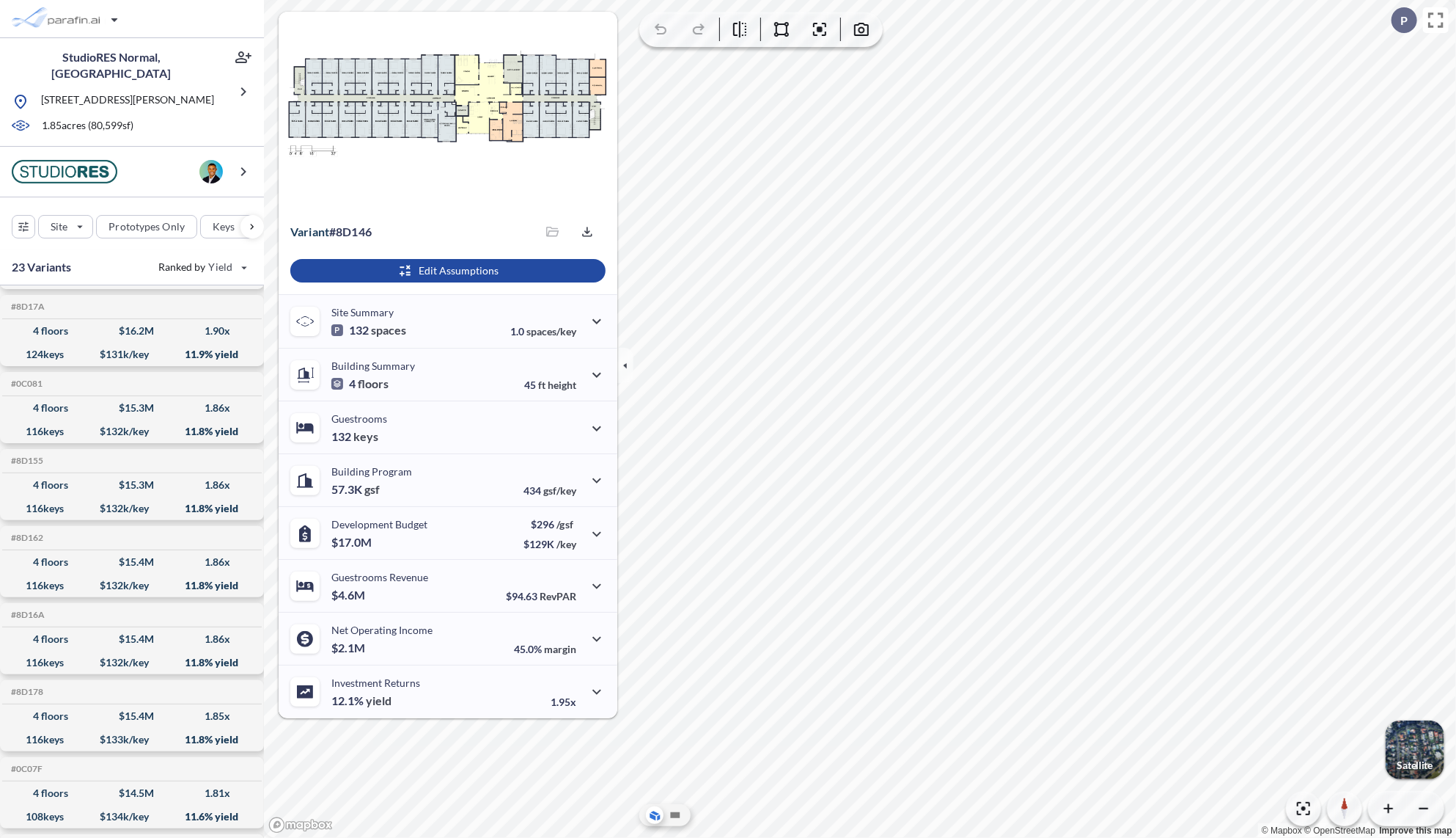
scroll to position [1205, 0]
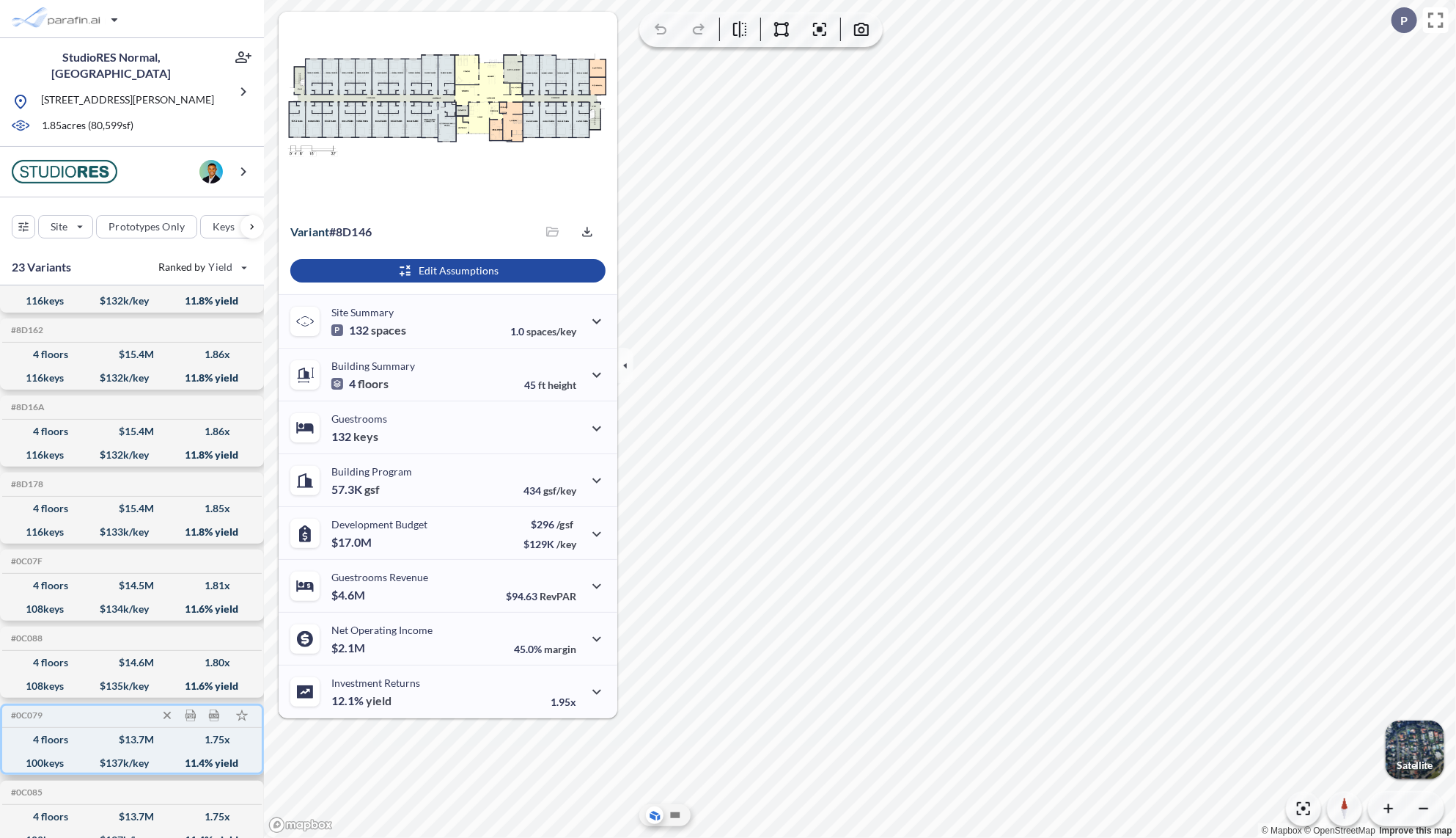
click at [76, 727] on div "4 floors $ 13.7 M 1.75 x" at bounding box center [132, 739] width 248 height 24
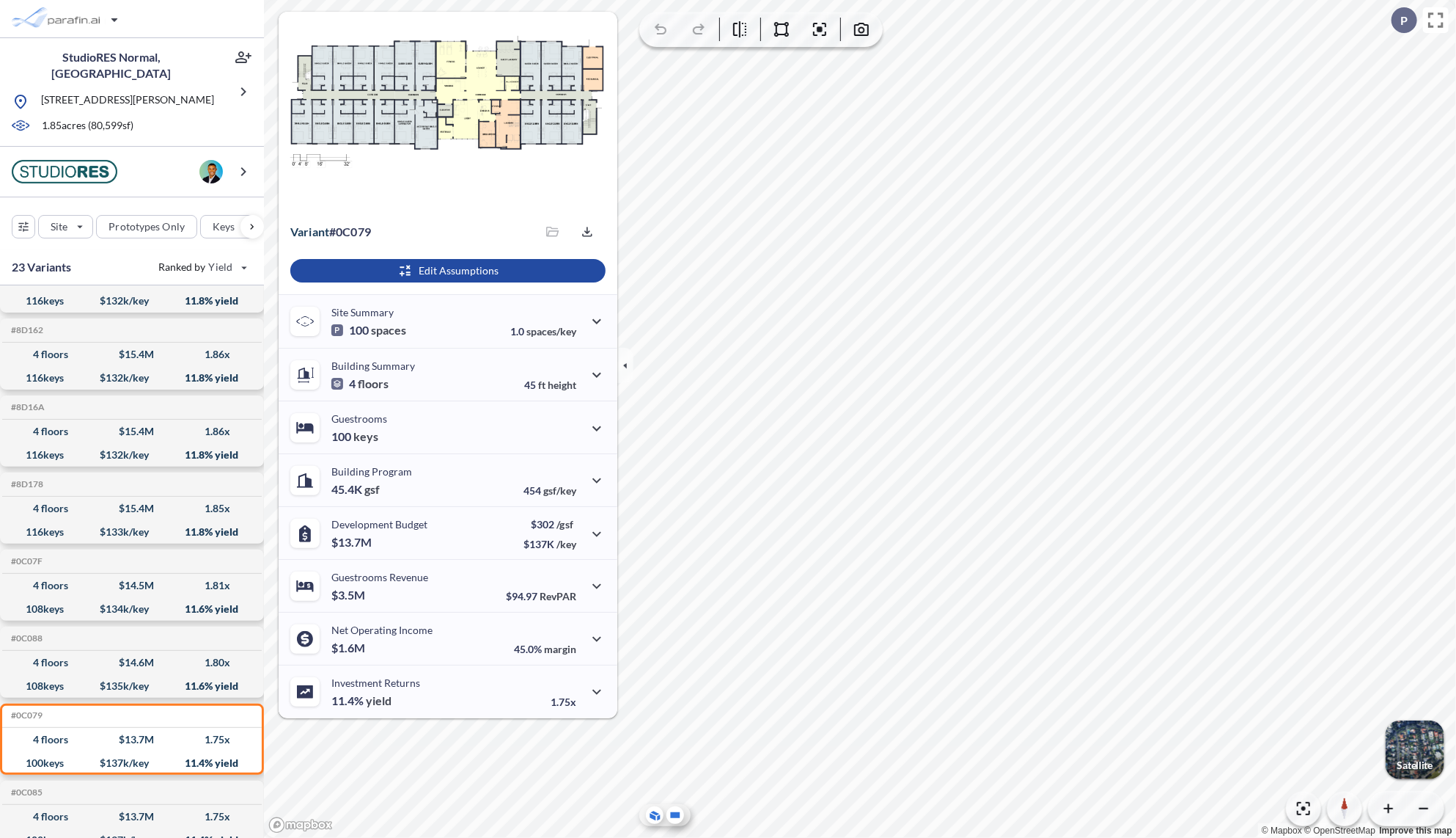
click at [679, 815] on icon at bounding box center [676, 815] width 10 height 6
click at [77, 576] on div "4 floors $ 14.5 M 1.81 x" at bounding box center [132, 586] width 248 height 24
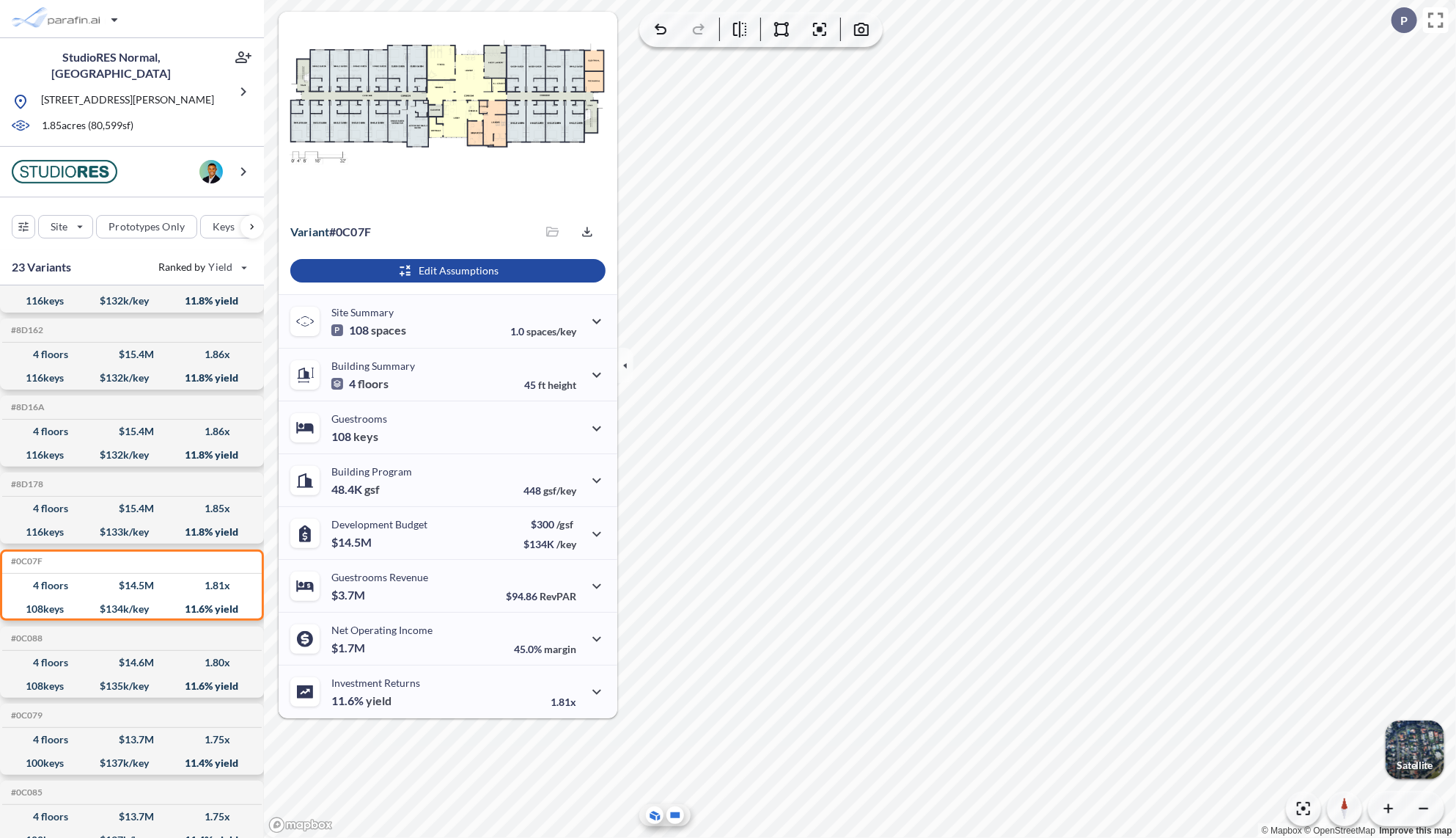
click at [655, 820] on icon at bounding box center [653, 816] width 6 height 7
click at [622, 364] on icon "button" at bounding box center [625, 365] width 16 height 16
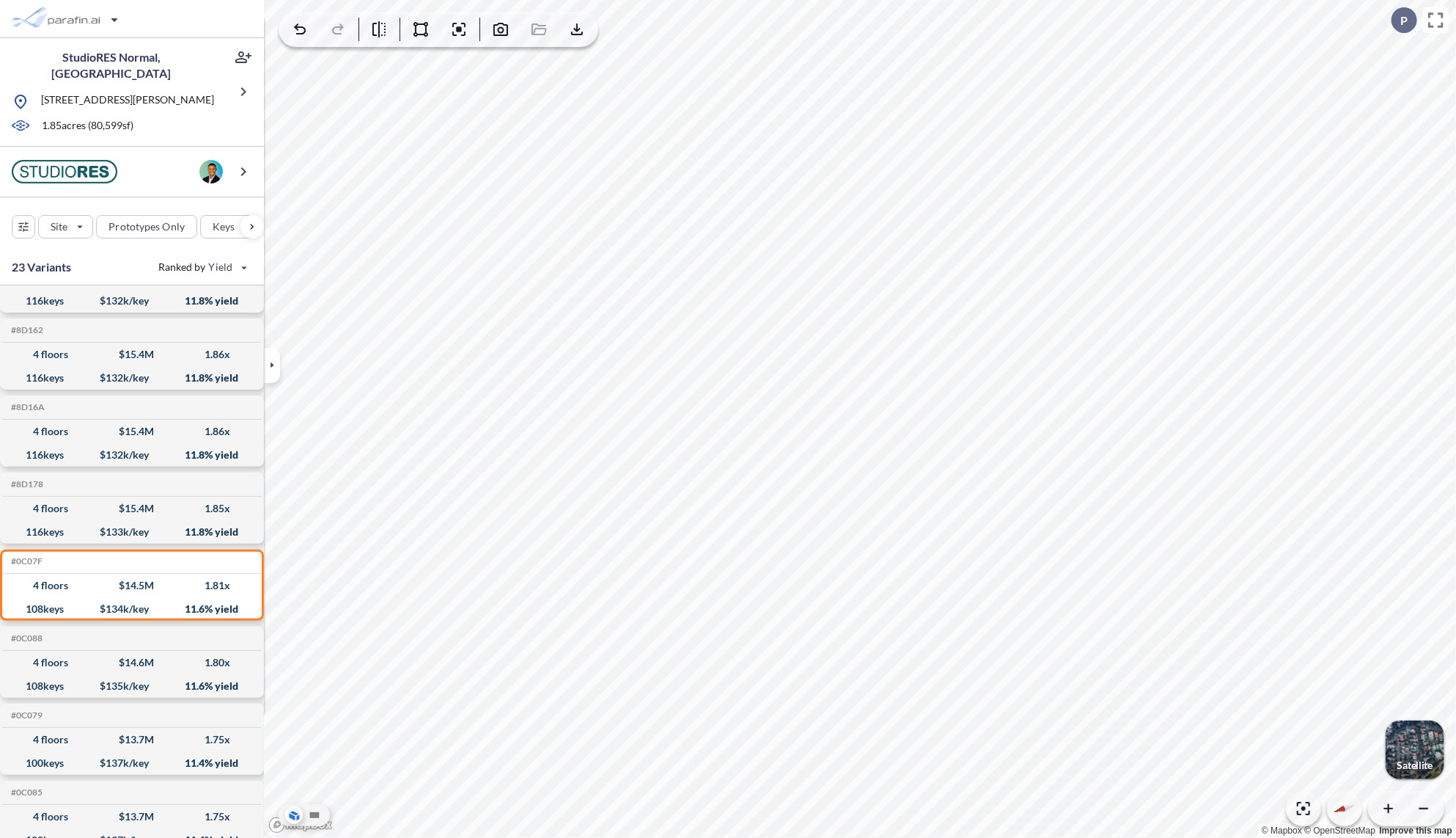
click at [1420, 750] on div "button" at bounding box center [1415, 749] width 59 height 59
click at [500, 29] on icon "button" at bounding box center [501, 30] width 18 height 18
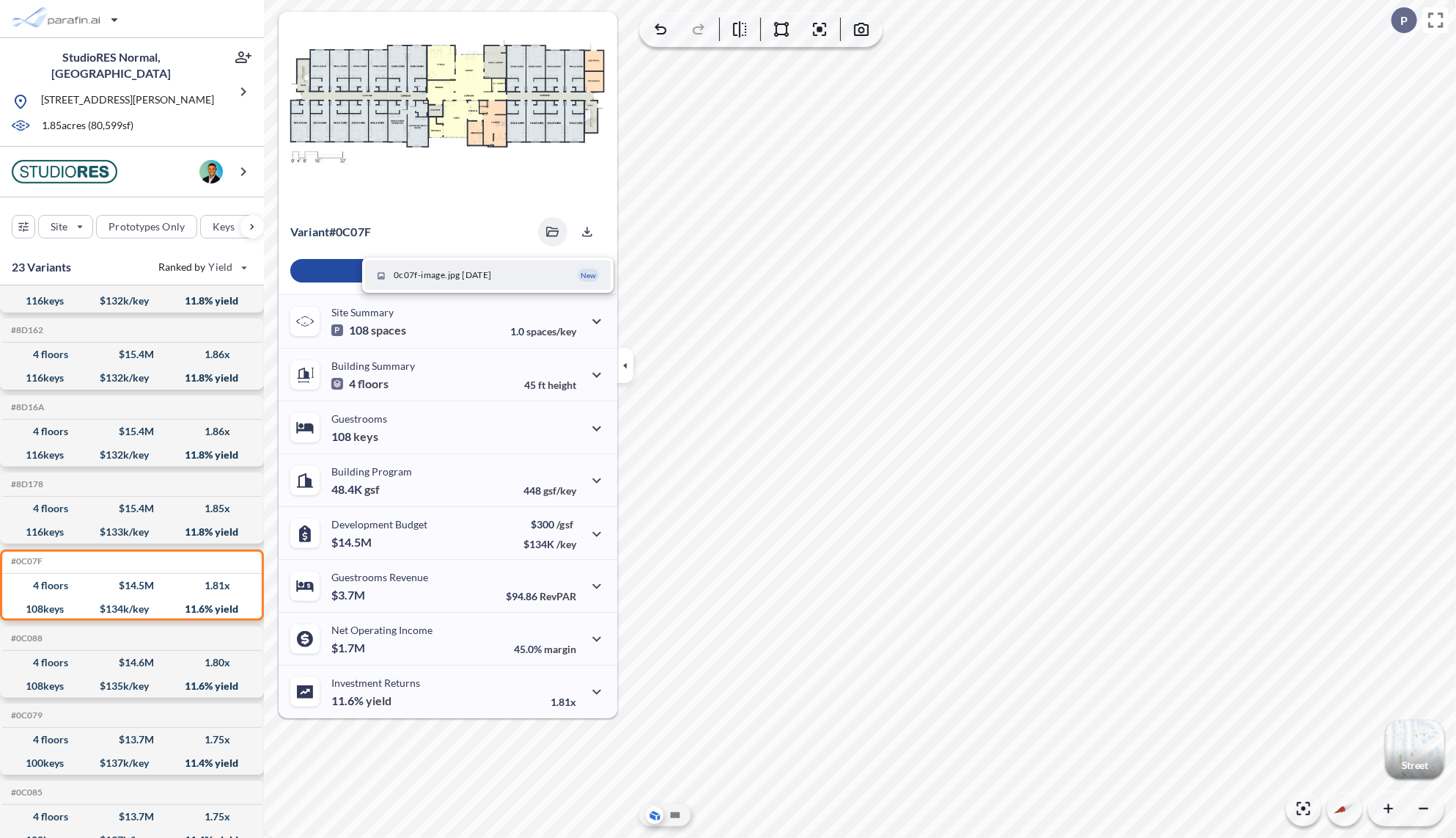
click at [435, 276] on span "0c07f-image.jpg [DATE]" at bounding box center [443, 274] width 99 height 13
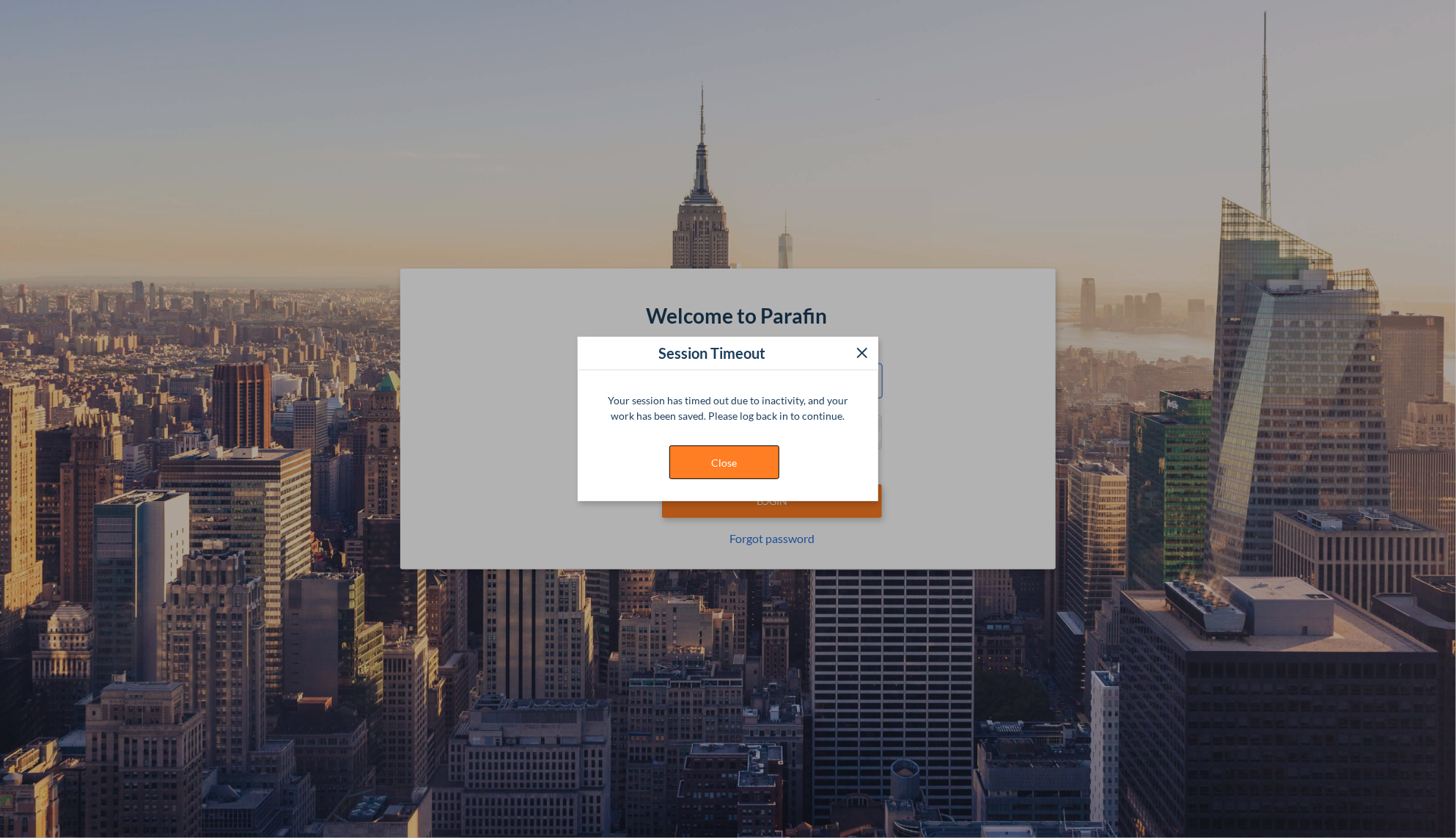
type input "**********"
click at [736, 455] on button "Close" at bounding box center [724, 462] width 110 height 34
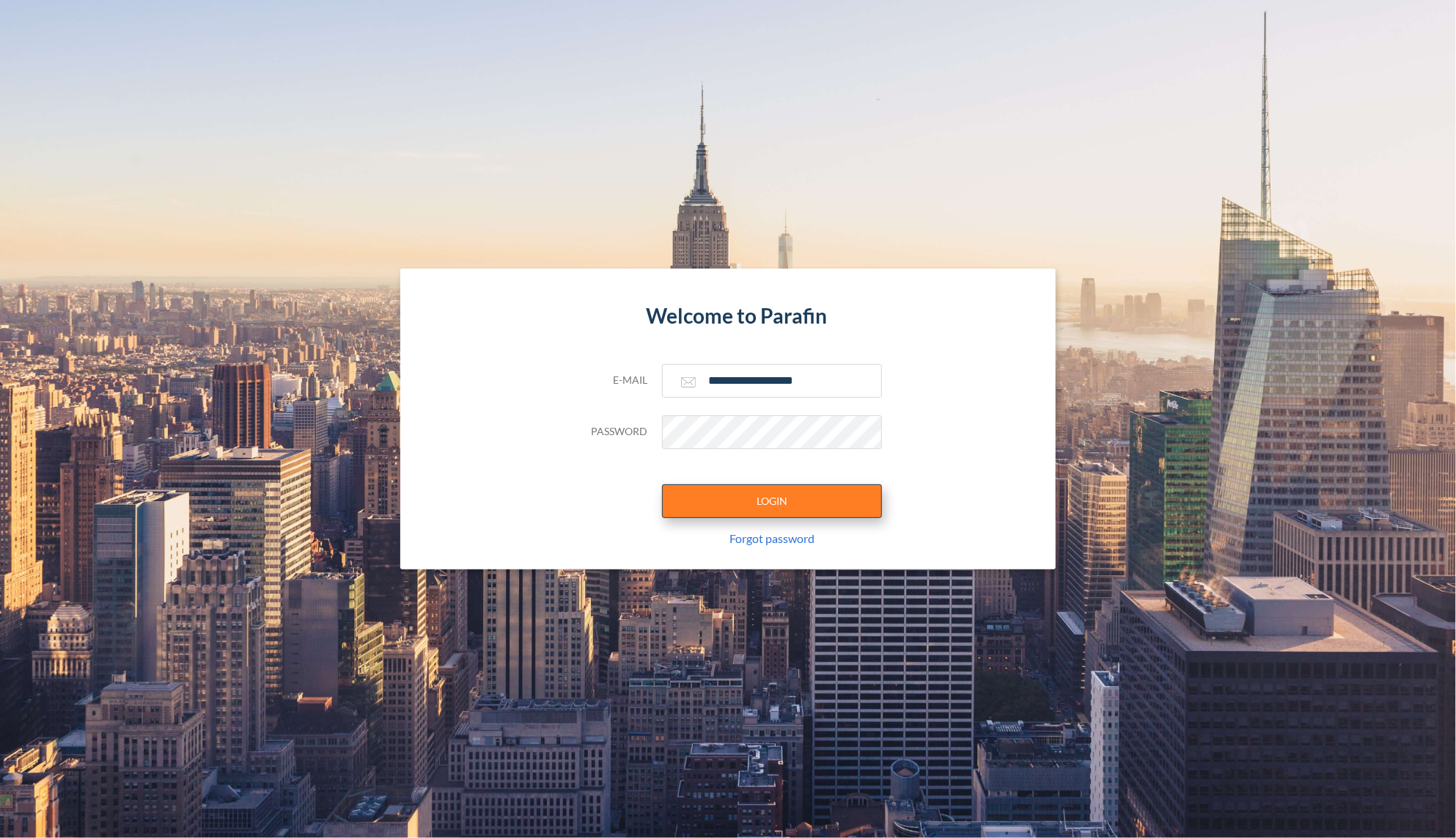
click at [769, 509] on button "LOGIN" at bounding box center [772, 501] width 220 height 34
